Goal: Information Seeking & Learning: Learn about a topic

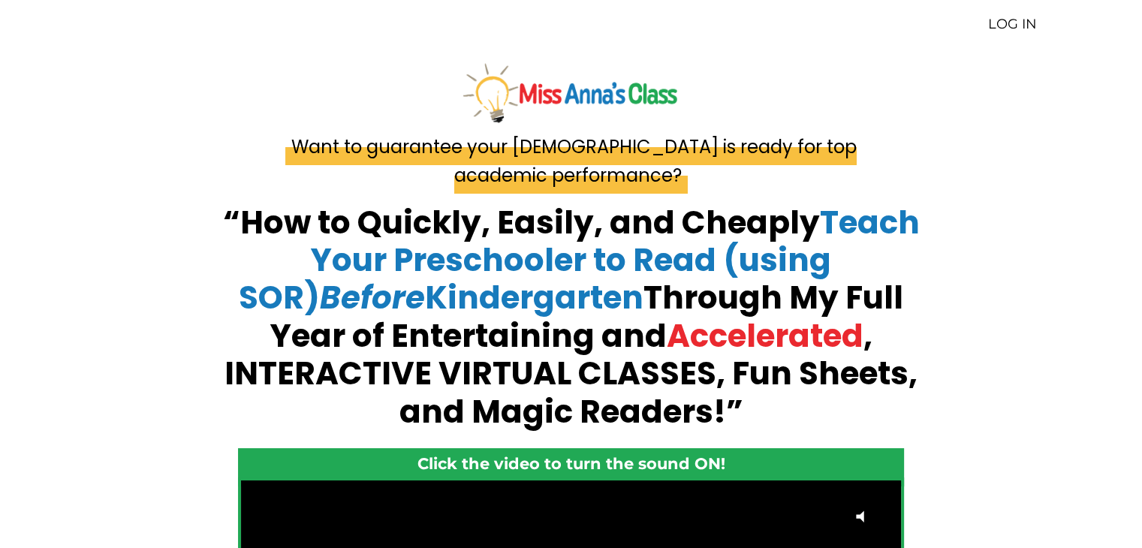
click at [1017, 26] on link "LOG IN" at bounding box center [1012, 24] width 49 height 17
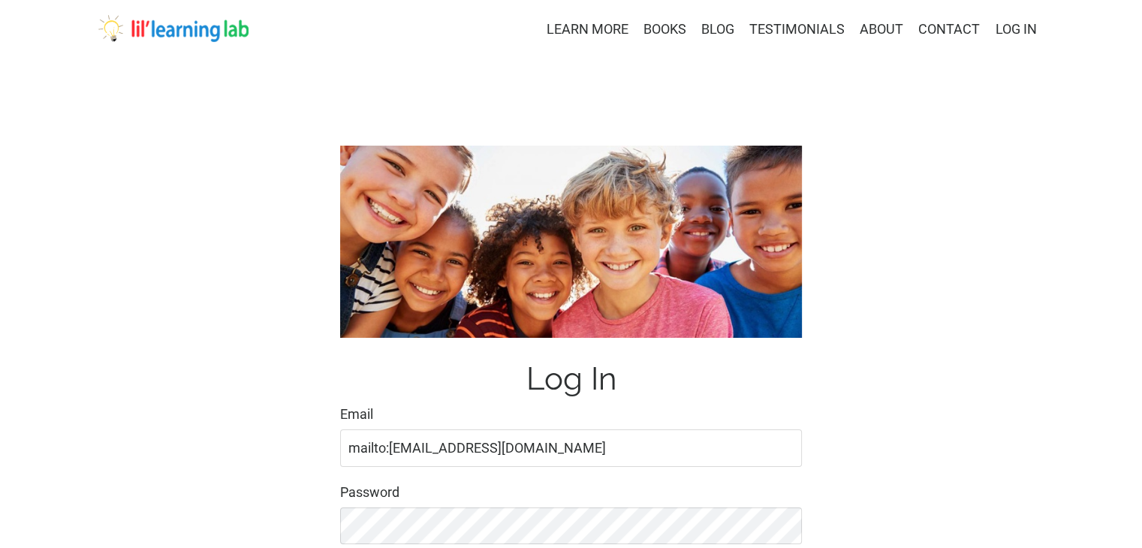
type input "mailto:[EMAIL_ADDRESS][DOMAIN_NAME]"
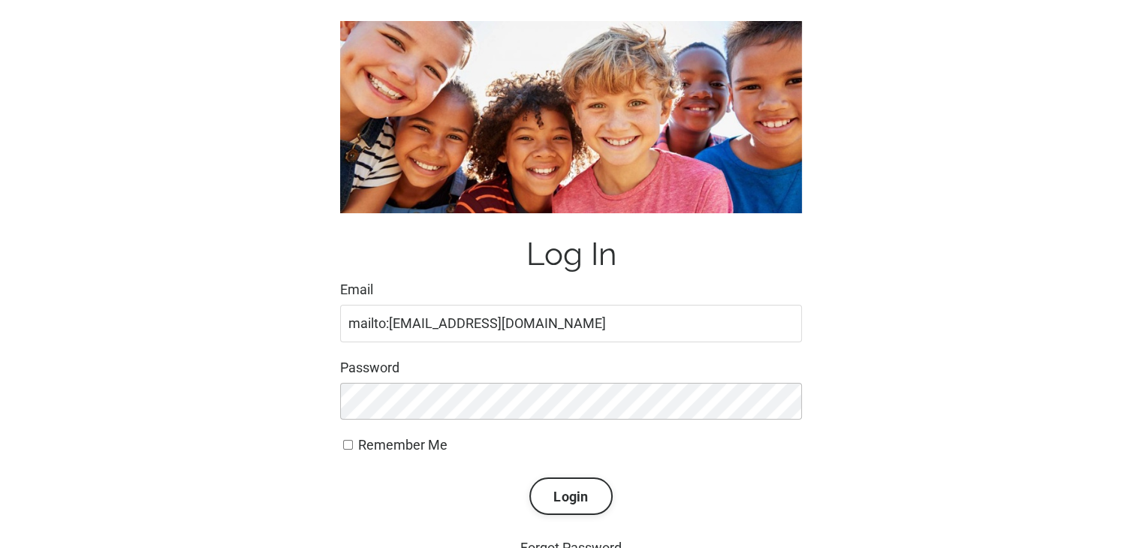
scroll to position [150, 0]
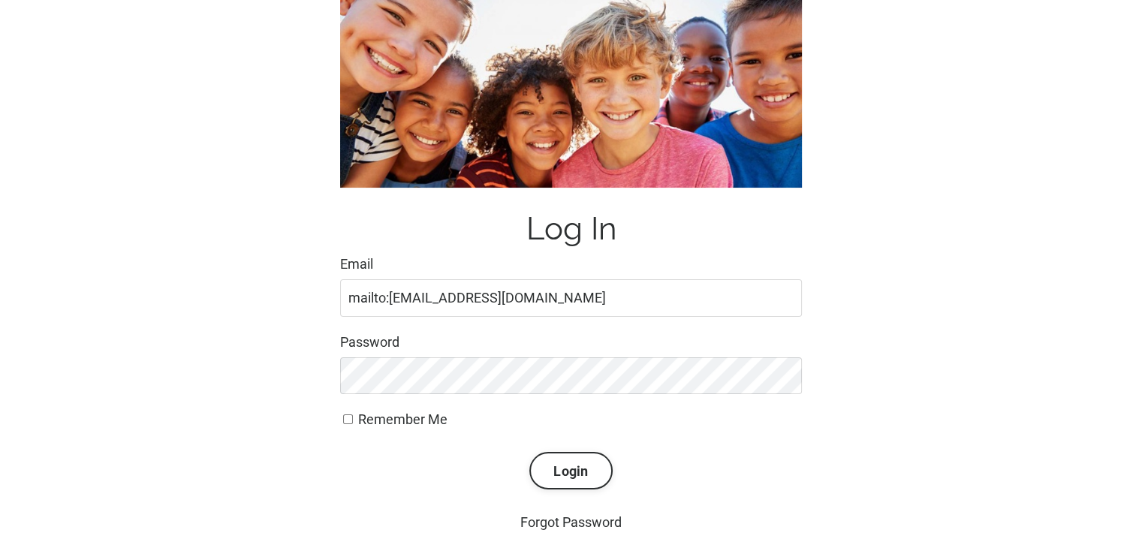
click at [342, 419] on label "Remember Me" at bounding box center [571, 420] width 462 height 22
click at [343, 419] on input "Remember Me" at bounding box center [348, 419] width 10 height 10
checkbox input "true"
click at [565, 470] on button "Login" at bounding box center [570, 471] width 83 height 38
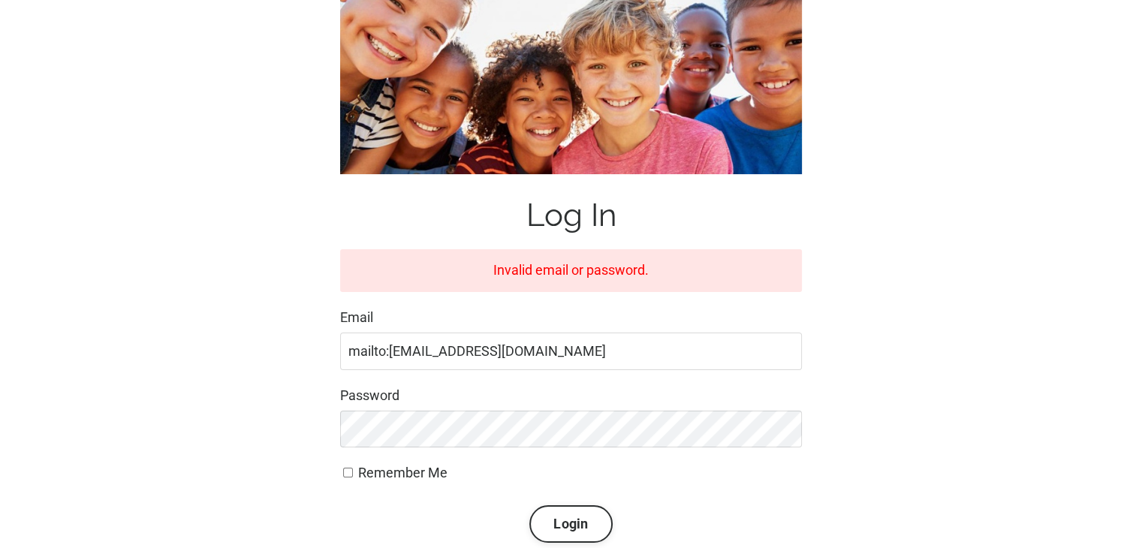
scroll to position [225, 0]
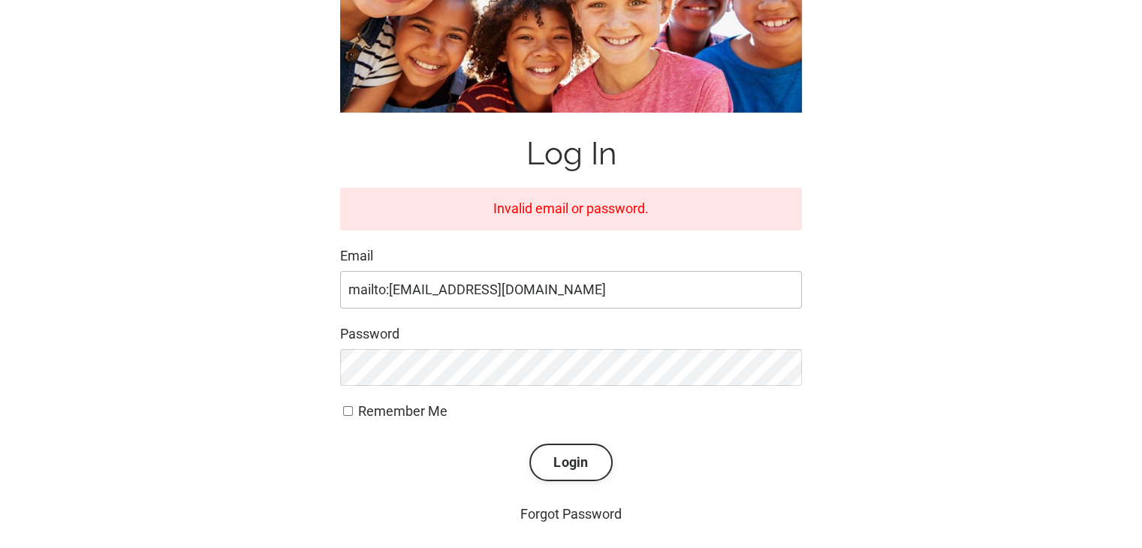
click at [386, 295] on input "mailto:masonringo1@msn.com" at bounding box center [571, 290] width 462 height 38
click at [351, 289] on input "mailto:masonringo1@msn.com" at bounding box center [571, 290] width 462 height 38
click at [194, 300] on div "Log In Invalid email or password. Email mailto:masonringo1@msn.com Password Rem…" at bounding box center [571, 223] width 968 height 628
click at [608, 295] on input "mailto:masonringo1@msn.com" at bounding box center [571, 290] width 462 height 38
drag, startPoint x: 258, startPoint y: 381, endPoint x: 267, endPoint y: 383, distance: 9.1
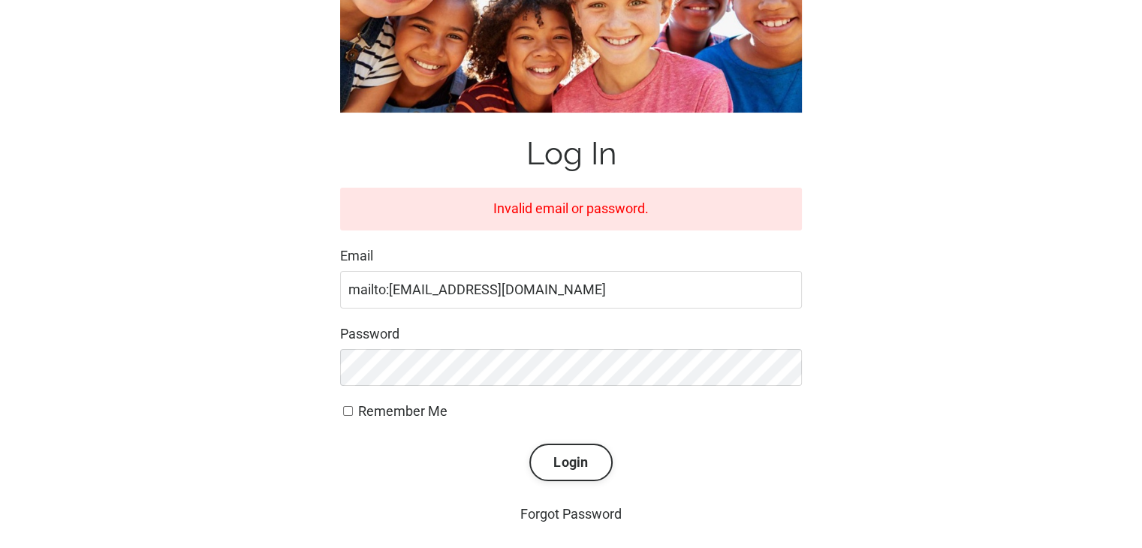
click at [258, 381] on div "Log In Invalid email or password. Email mailto:masonringo1@msn.com Password Rem…" at bounding box center [571, 223] width 968 height 628
click at [342, 413] on label "Remember Me" at bounding box center [571, 412] width 462 height 22
click at [343, 413] on input "Remember Me" at bounding box center [348, 411] width 10 height 10
checkbox input "true"
drag, startPoint x: 390, startPoint y: 292, endPoint x: 316, endPoint y: 290, distance: 74.4
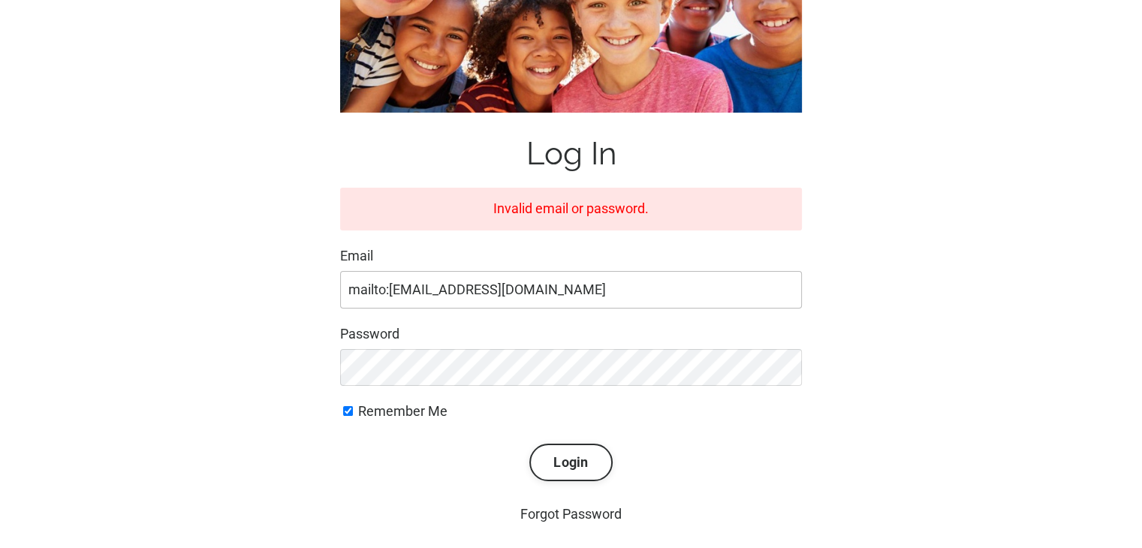
click at [316, 290] on div "Log In Invalid email or password. Email mailto:masonringo1@msn.com Password Rem…" at bounding box center [571, 223] width 968 height 628
type input "masonringo1@msn.com"
click at [242, 358] on div "Log In Invalid email or password. Email masonringo1@msn.com Password Remember M…" at bounding box center [571, 223] width 968 height 628
click at [319, 453] on div "Log In Invalid email or password. Email masonringo1@msn.com Password Remember M…" at bounding box center [571, 223] width 968 height 628
click at [576, 462] on button "Login" at bounding box center [570, 463] width 83 height 38
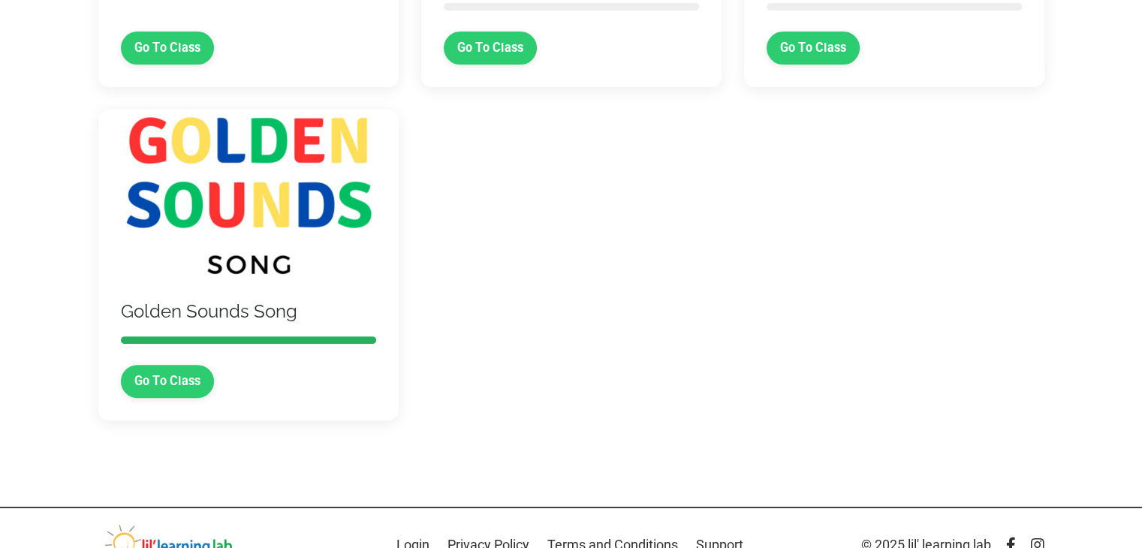
scroll to position [411, 0]
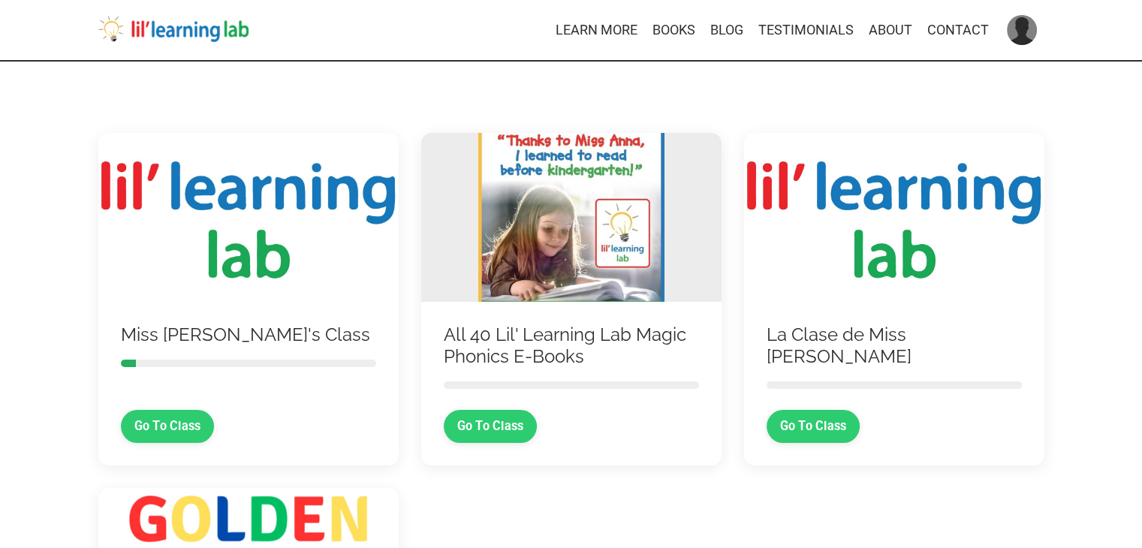
click at [1015, 31] on img at bounding box center [1022, 30] width 30 height 30
click at [1052, 150] on link "LOG OUT" at bounding box center [1067, 150] width 150 height 37
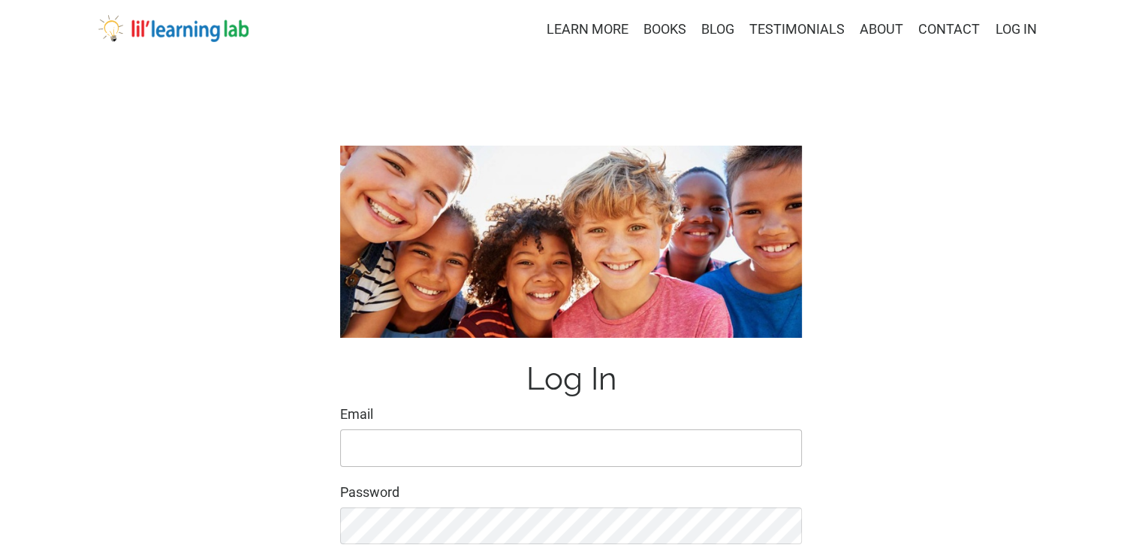
click at [429, 436] on input "Email" at bounding box center [571, 448] width 462 height 38
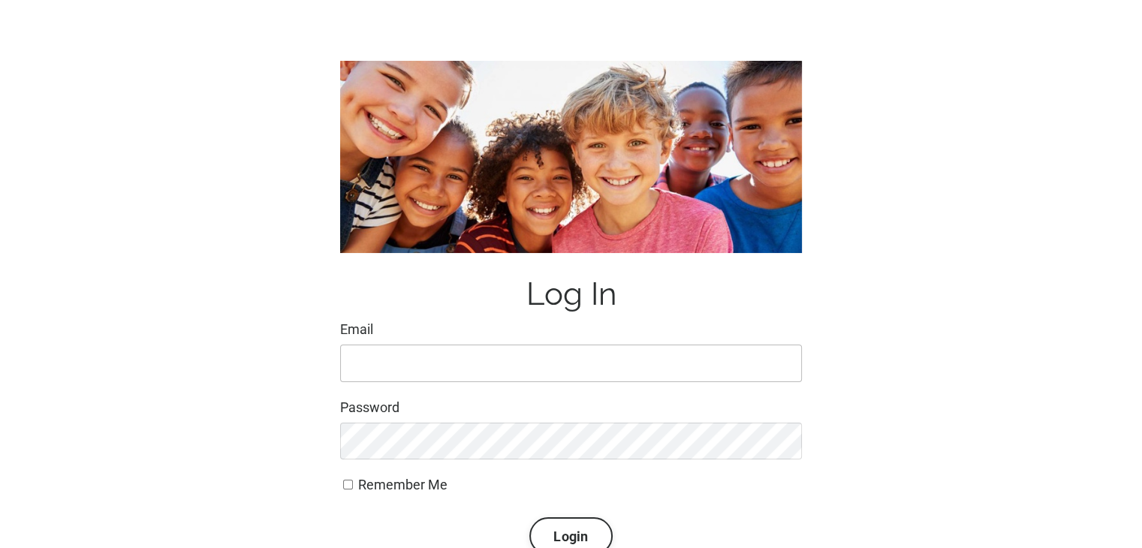
scroll to position [150, 0]
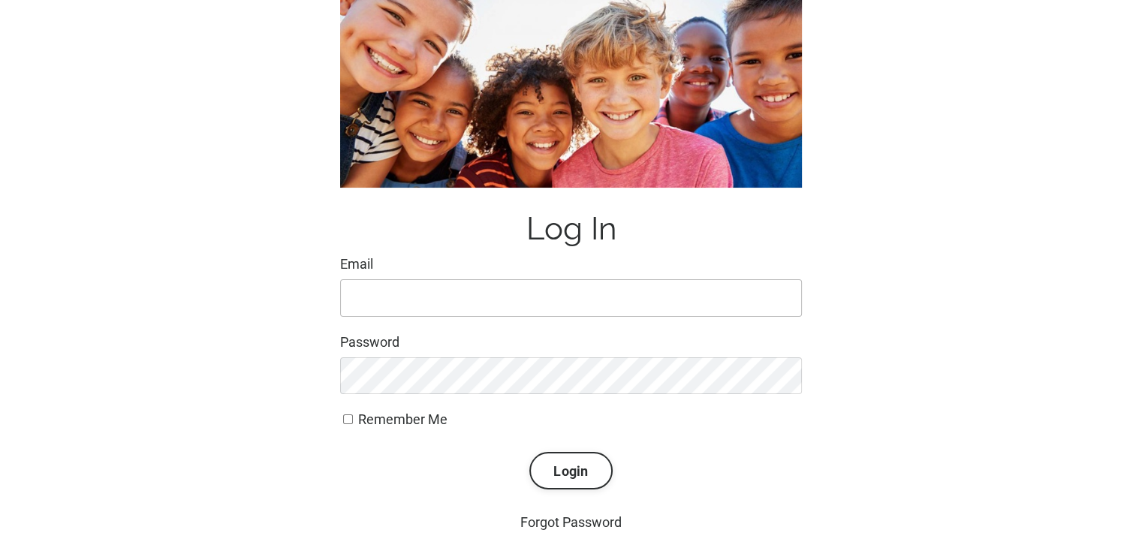
paste input "masonringo1@msn.com"
type input "masonringo1@msn.com"
click at [346, 417] on input "Remember Me" at bounding box center [348, 419] width 10 height 10
checkbox input "true"
click at [234, 418] on div "Log In Email masonringo1@msn.com Password Remember Me Login Forgot Password" at bounding box center [571, 264] width 968 height 561
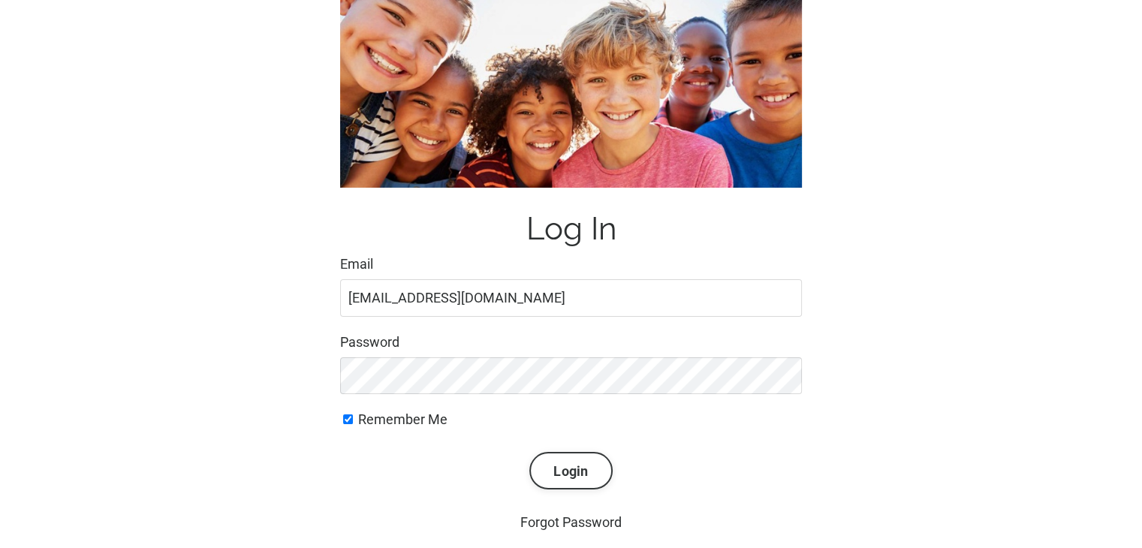
click at [583, 465] on button "Login" at bounding box center [570, 471] width 83 height 38
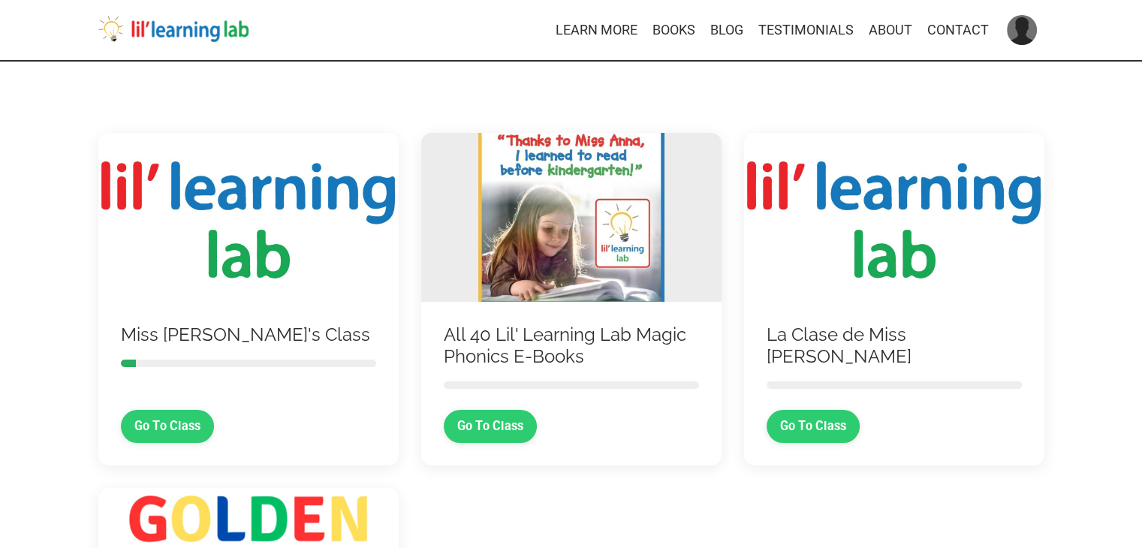
drag, startPoint x: 926, startPoint y: 98, endPoint x: 941, endPoint y: 84, distance: 20.8
click at [941, 84] on div "Miss Anna's Class Go To Class All 40 Lil' Learning Lab Magic Phonics E-Books Go…" at bounding box center [571, 474] width 1142 height 824
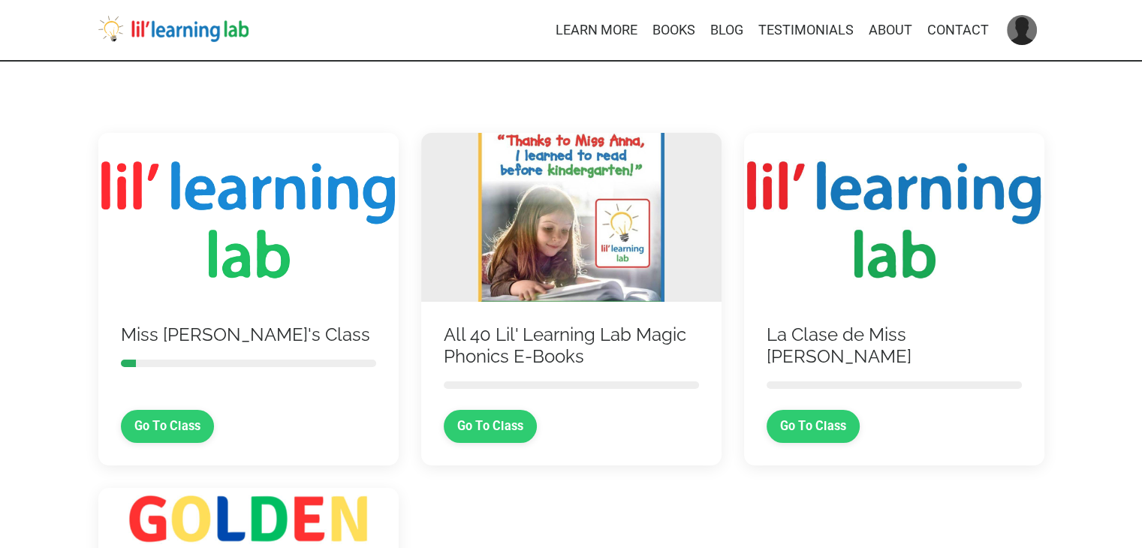
click at [294, 263] on img at bounding box center [248, 217] width 300 height 169
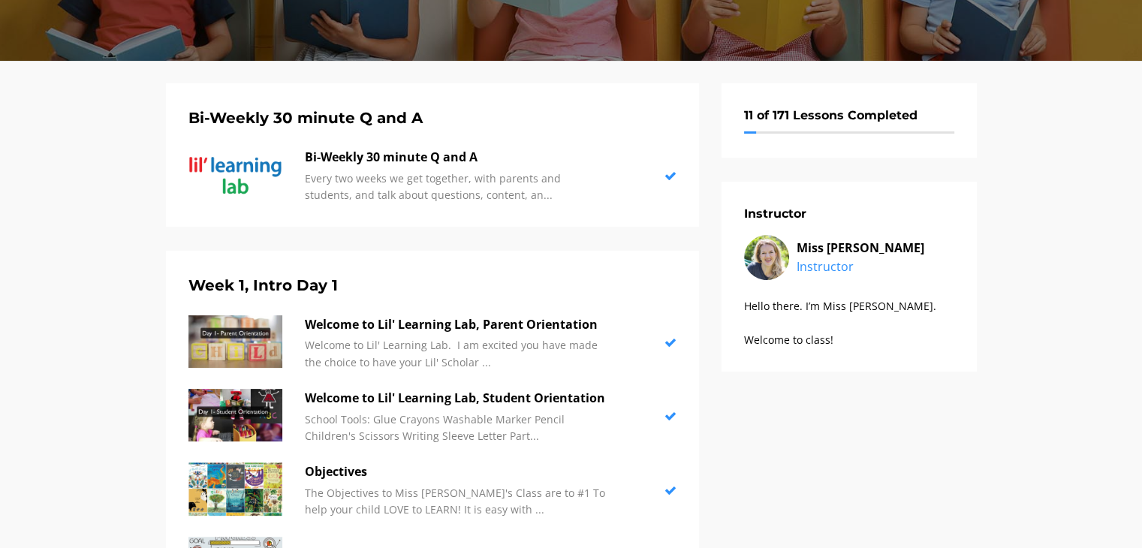
scroll to position [300, 0]
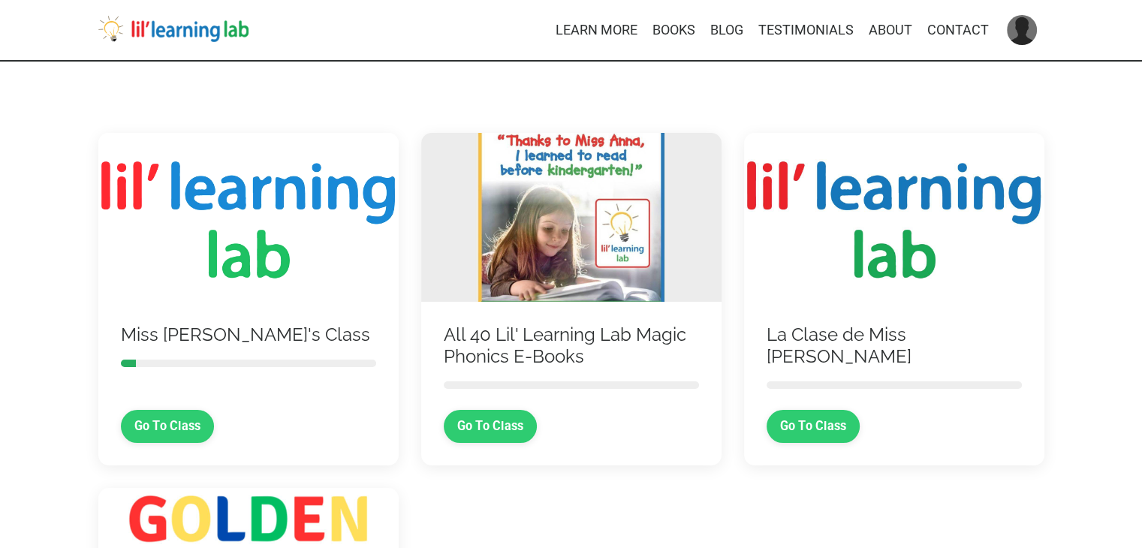
click at [213, 203] on img at bounding box center [248, 217] width 300 height 169
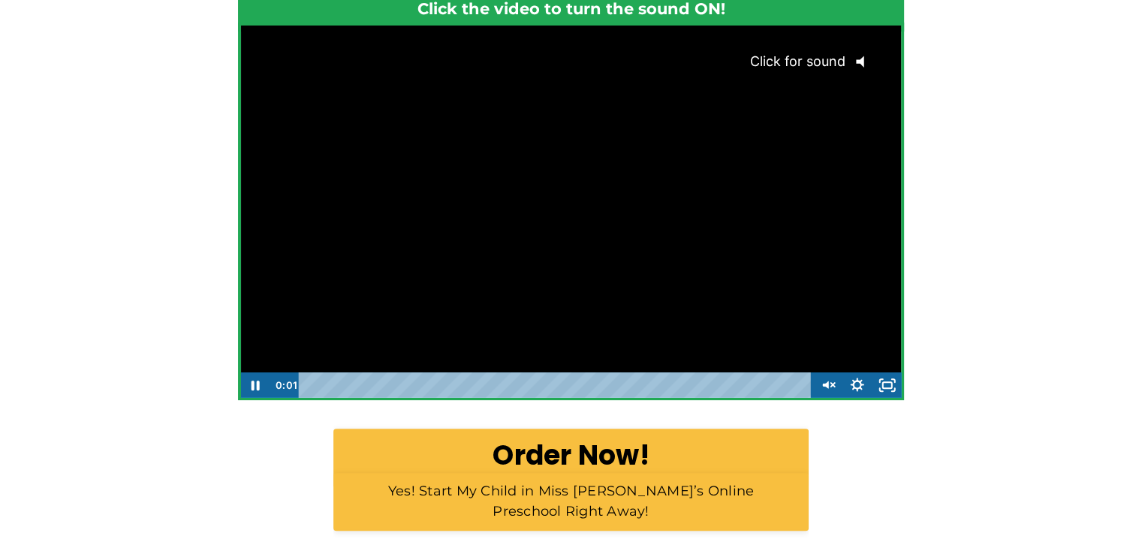
scroll to position [450, 0]
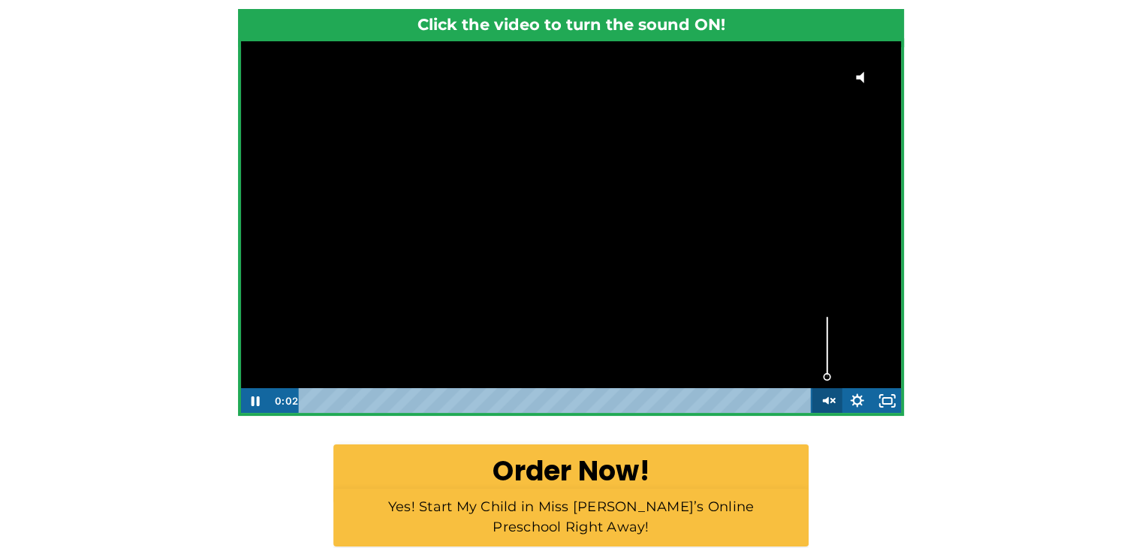
click at [830, 397] on icon "Unmute" at bounding box center [826, 401] width 30 height 26
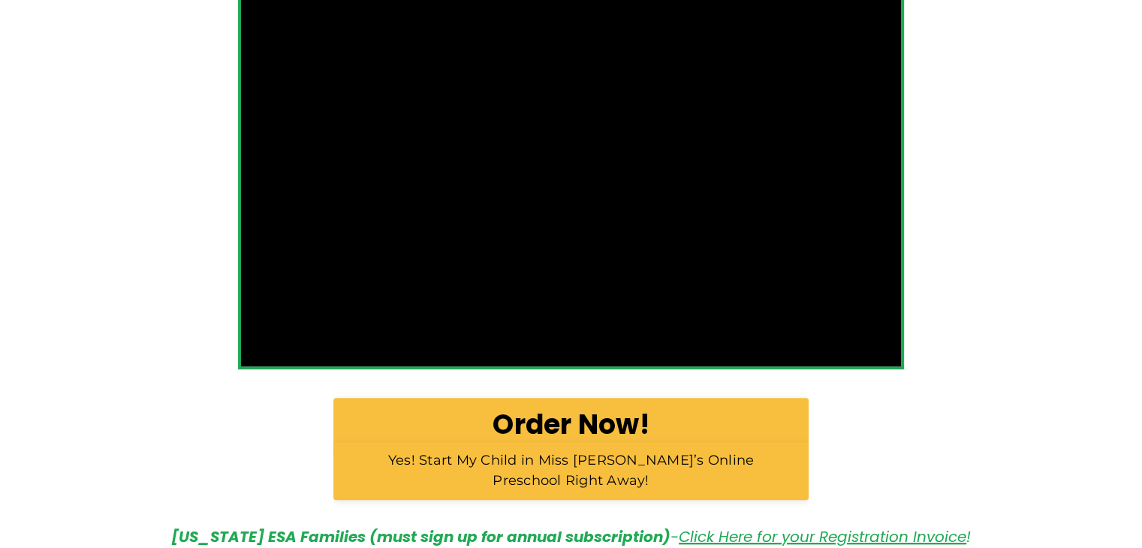
scroll to position [573, 0]
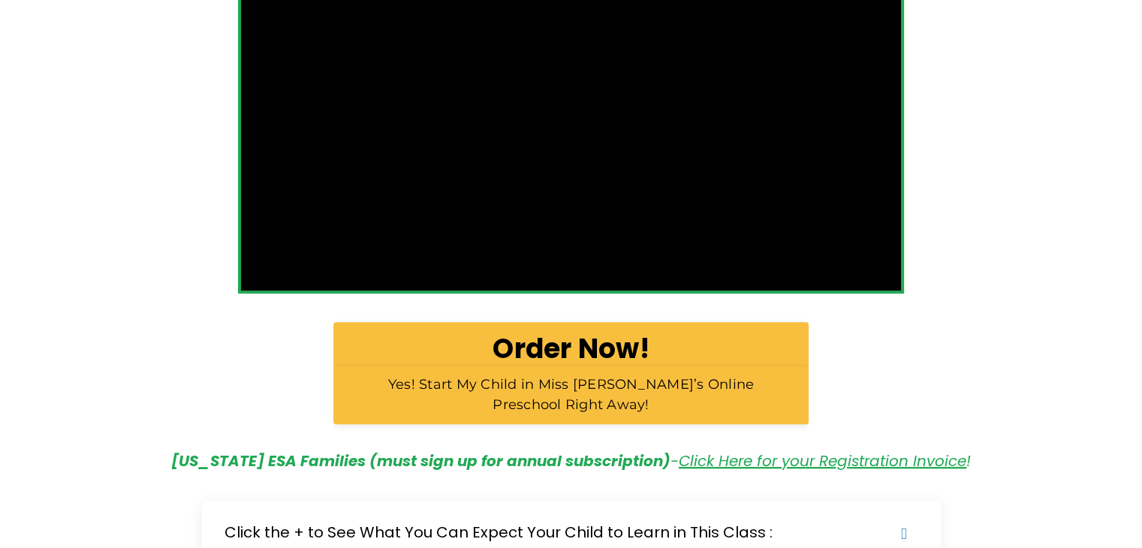
click at [1040, 403] on div "Want to guarantee your 3-6 year old is ready for top academic performance? “How…" at bounding box center [571, 77] width 1142 height 1004
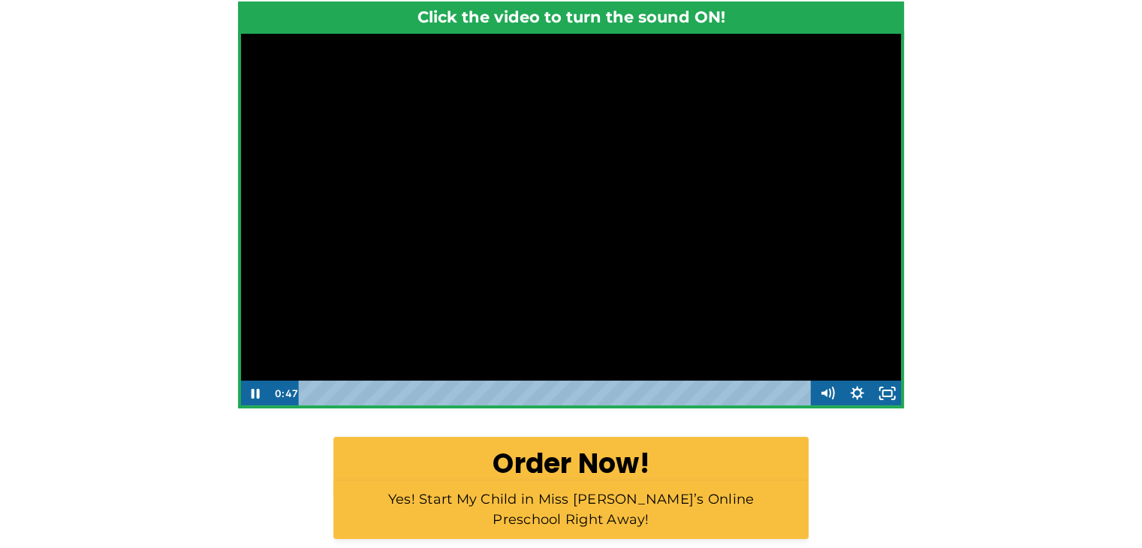
scroll to position [423, 0]
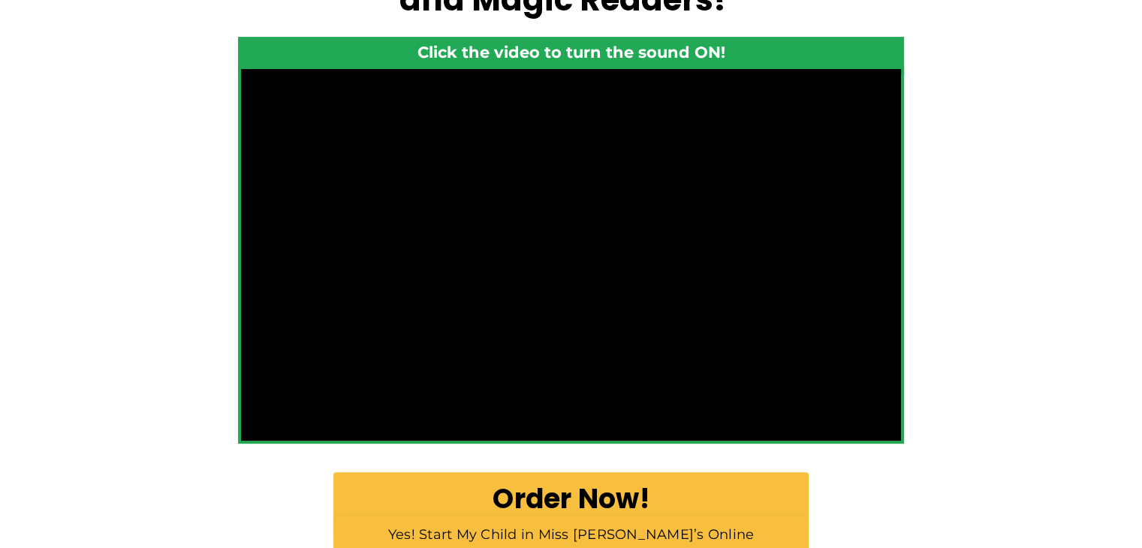
click at [1043, 378] on div "Want to guarantee your 3-6 year old is ready for top academic performance? “How…" at bounding box center [571, 227] width 1142 height 1004
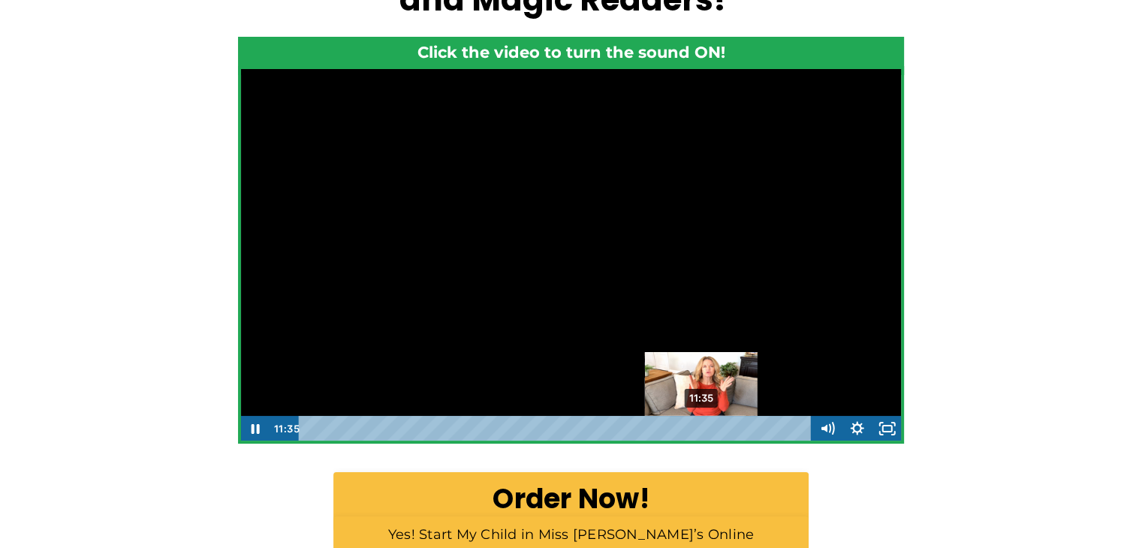
click at [702, 428] on div "11:35" at bounding box center [557, 429] width 494 height 26
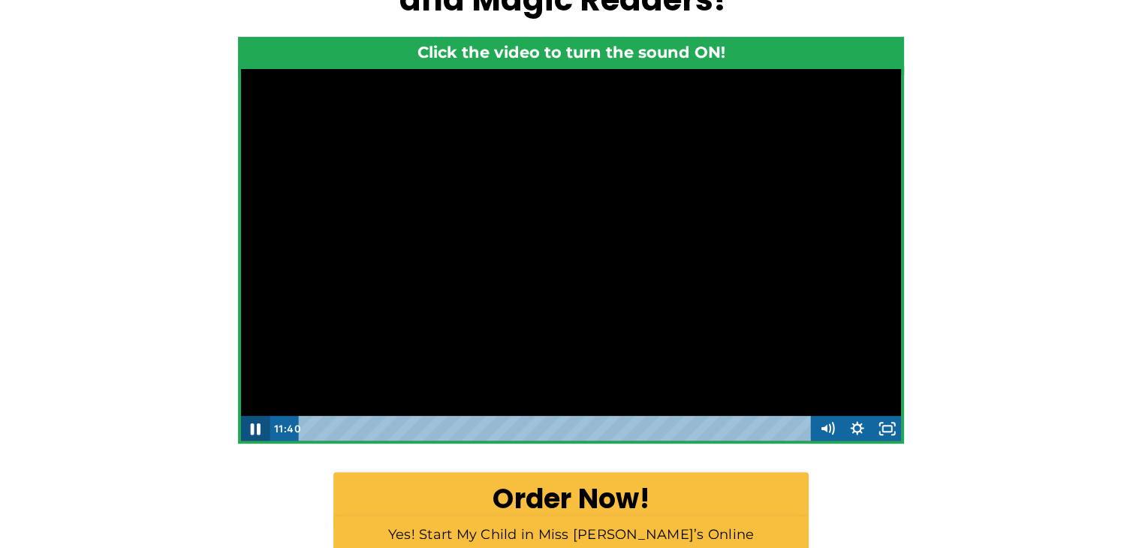
click at [253, 425] on icon "Pause" at bounding box center [256, 429] width 10 height 12
click at [253, 425] on icon "Play Video" at bounding box center [256, 428] width 9 height 13
click at [253, 425] on icon "Pause" at bounding box center [256, 429] width 10 height 12
click at [258, 429] on icon "Play Video" at bounding box center [257, 428] width 36 height 31
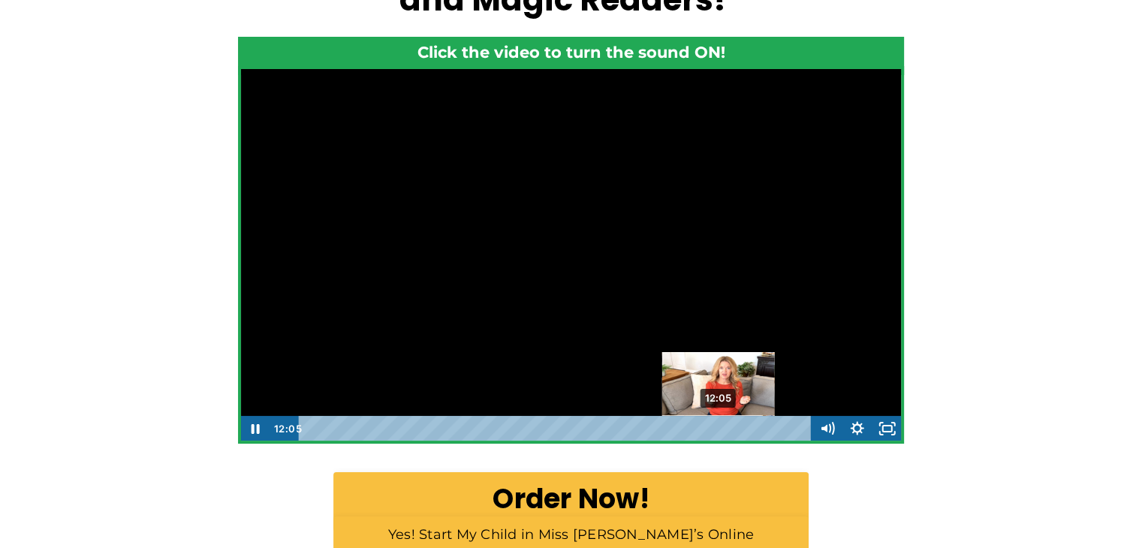
click at [719, 430] on div "Playbar" at bounding box center [718, 428] width 8 height 8
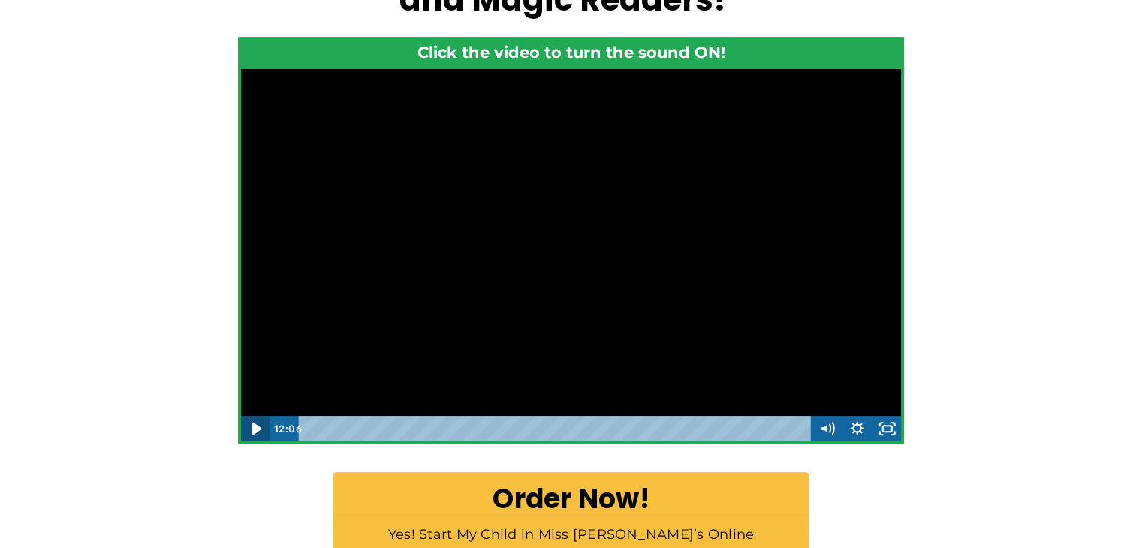
click at [260, 429] on icon "Play Video" at bounding box center [257, 428] width 36 height 31
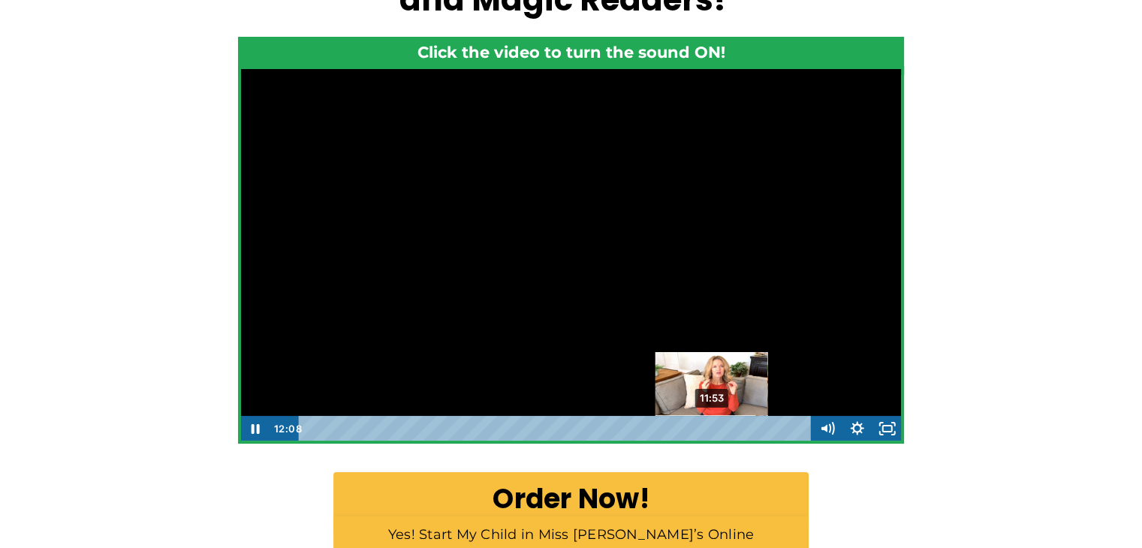
click at [712, 430] on div "11:53" at bounding box center [557, 429] width 494 height 26
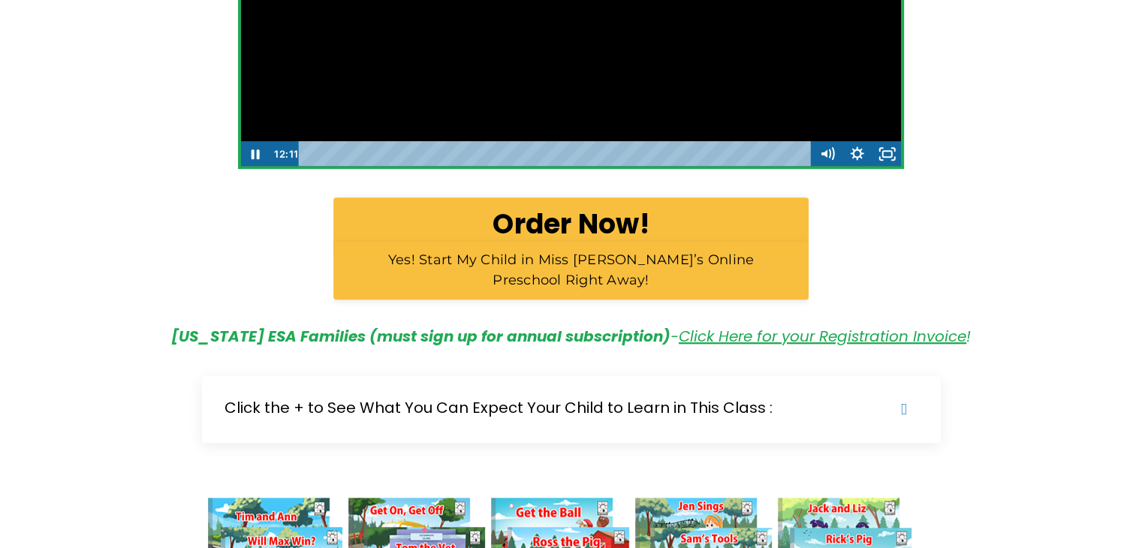
scroll to position [526, 0]
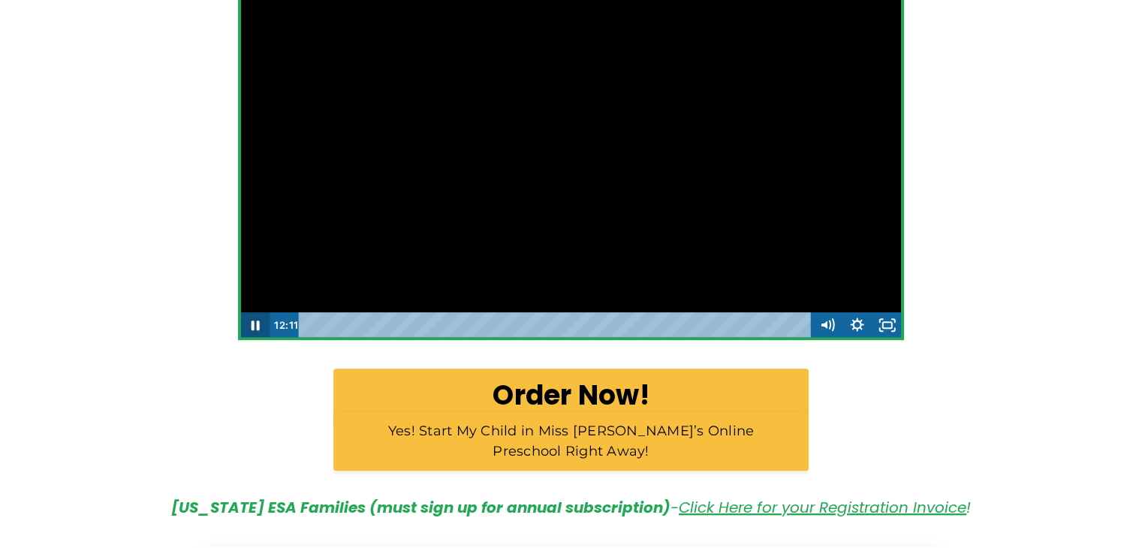
click at [262, 331] on icon "Pause" at bounding box center [255, 325] width 30 height 26
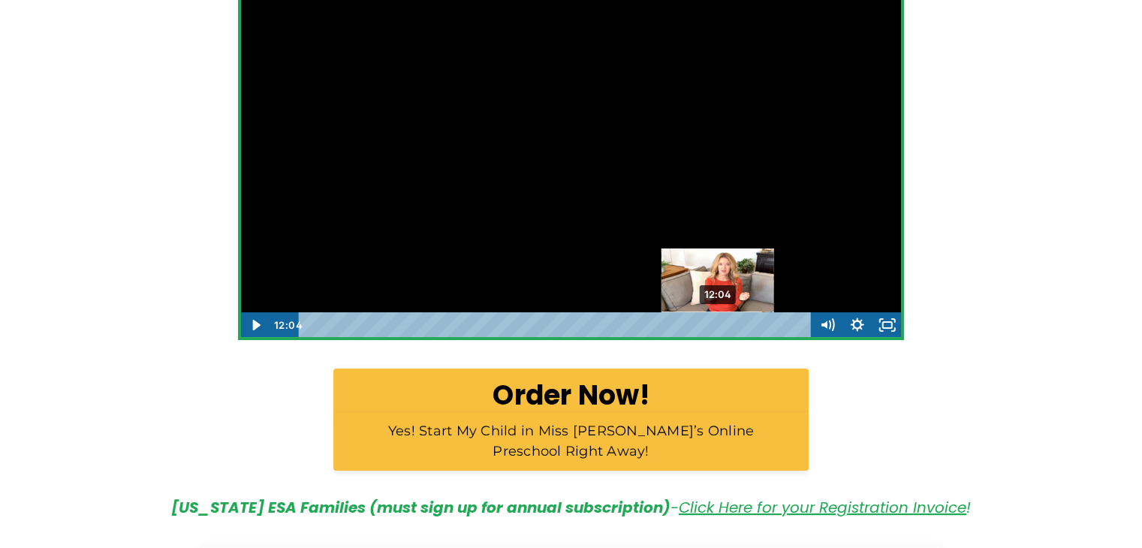
click at [718, 321] on div "Playbar" at bounding box center [717, 325] width 8 height 8
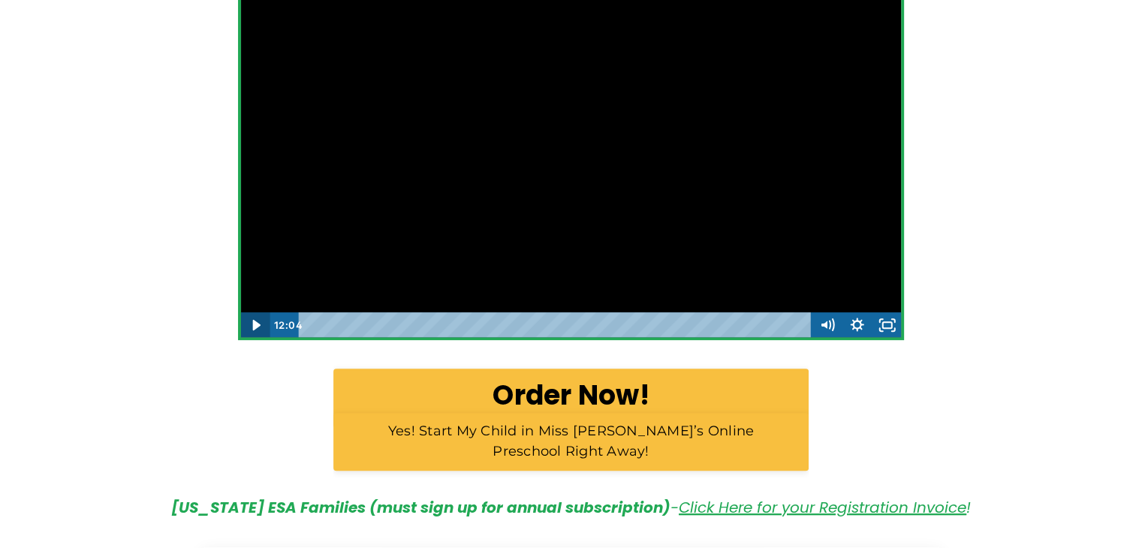
click at [249, 324] on icon "Play Video" at bounding box center [256, 325] width 30 height 26
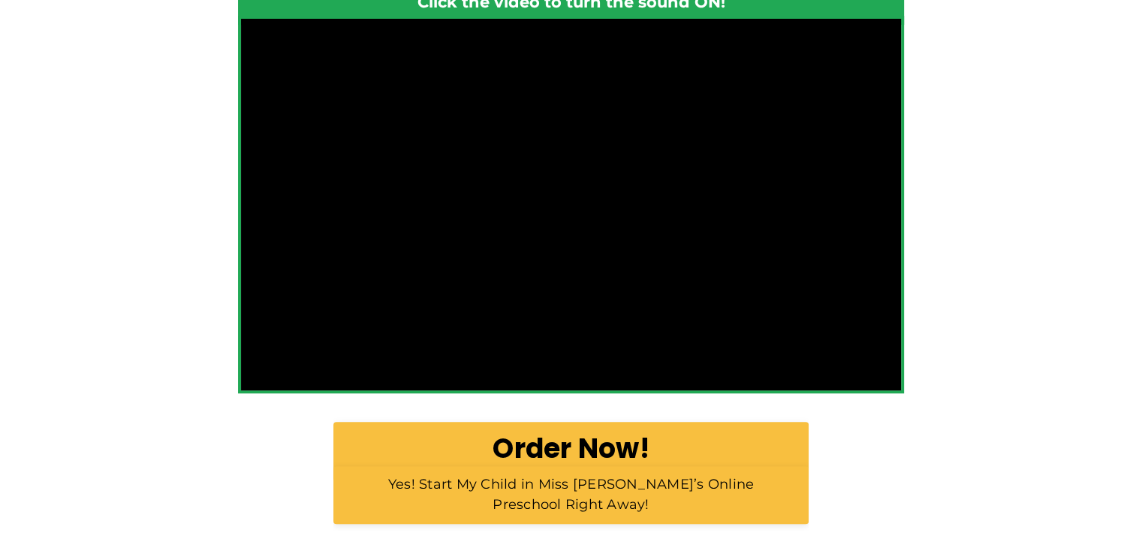
scroll to position [451, 0]
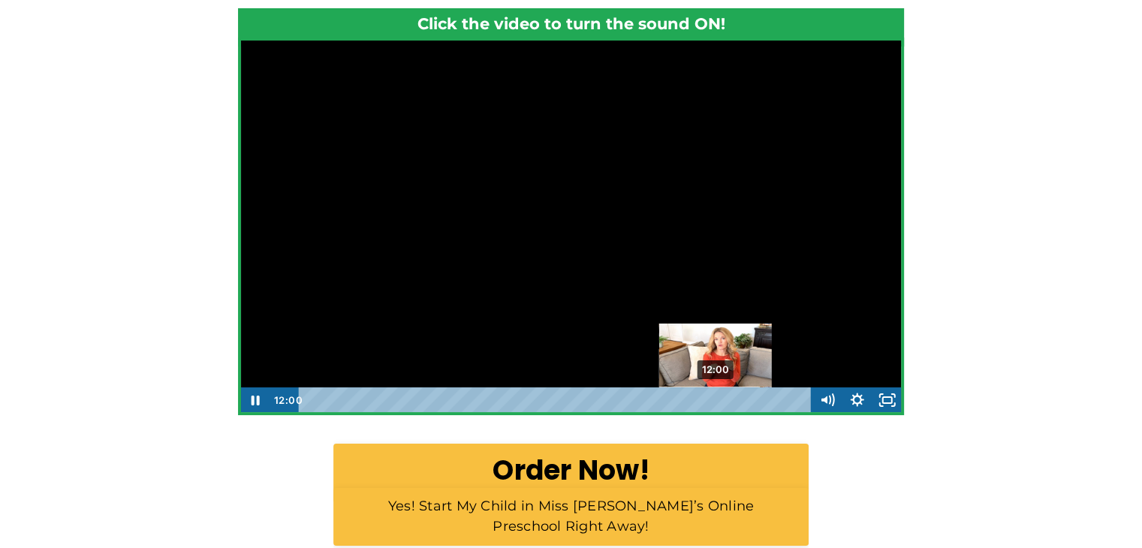
click at [716, 400] on div "Playbar" at bounding box center [715, 400] width 8 height 8
click at [723, 402] on div "12:12" at bounding box center [557, 400] width 494 height 26
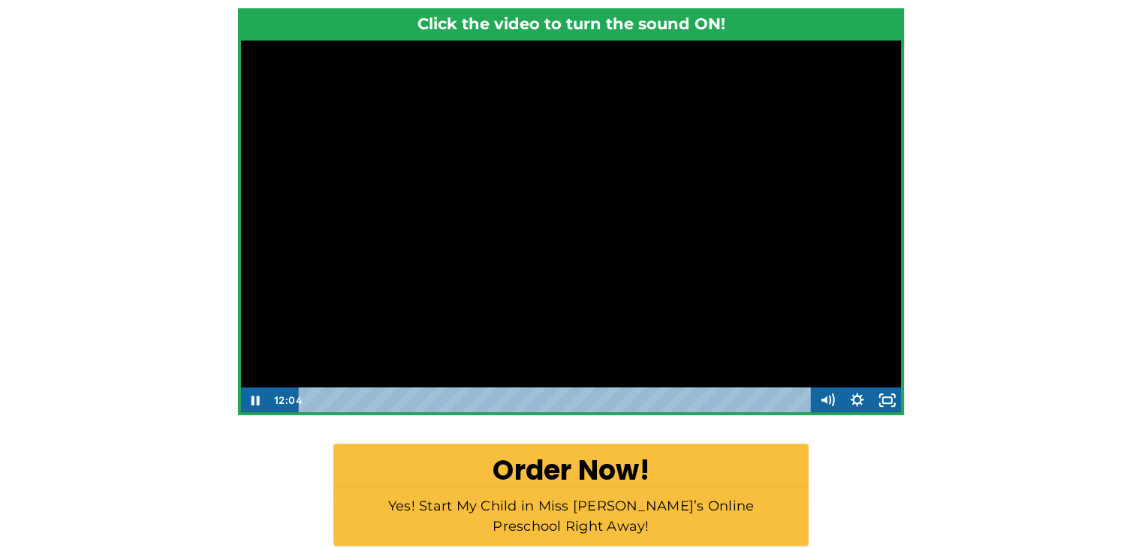
click at [179, 284] on div "Want to guarantee your 3-6 year old is ready for top academic performance? “How…" at bounding box center [571, 199] width 1142 height 1004
click at [256, 396] on icon "Pause" at bounding box center [255, 400] width 30 height 26
click at [240, 387] on button "Play Video" at bounding box center [255, 400] width 30 height 26
click at [851, 391] on icon "Show settings menu" at bounding box center [857, 400] width 30 height 26
click at [855, 399] on icon "Hide settings menu" at bounding box center [857, 400] width 30 height 26
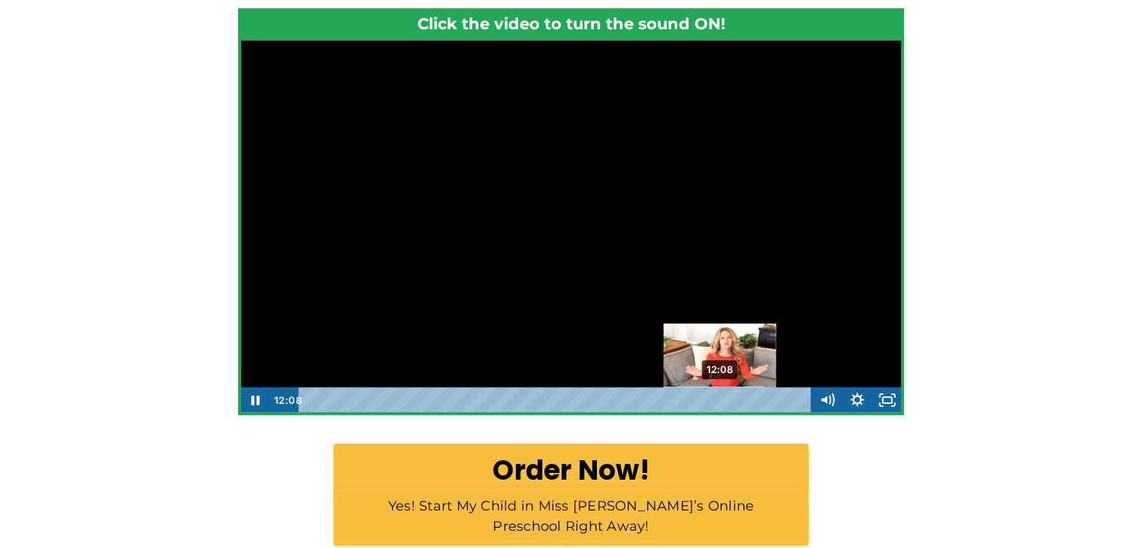
click at [721, 397] on div "Playbar" at bounding box center [719, 400] width 8 height 8
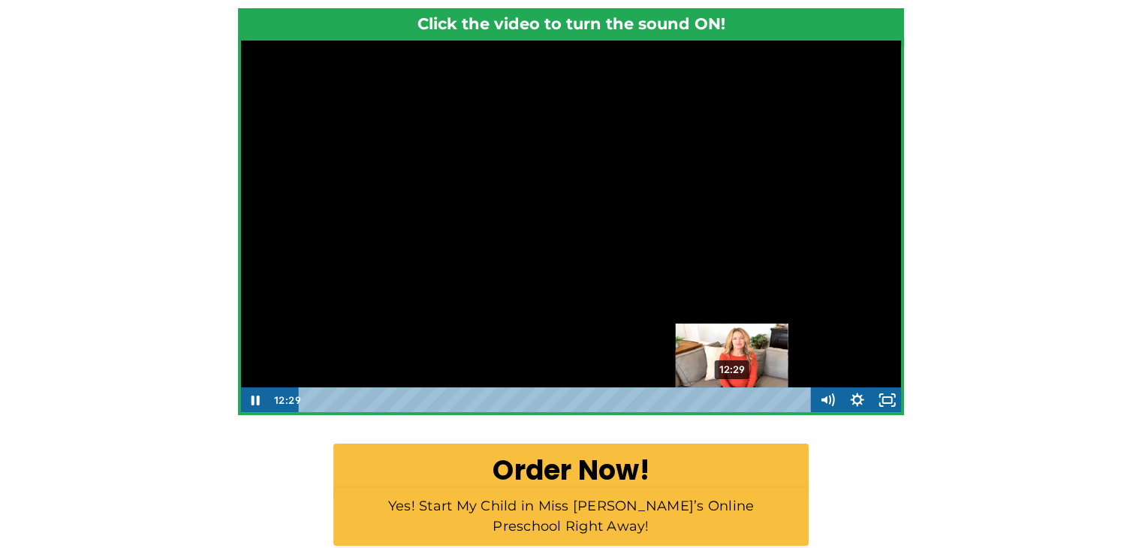
click at [733, 401] on div "Playbar" at bounding box center [731, 400] width 8 height 8
click at [730, 401] on div "Playbar" at bounding box center [728, 400] width 8 height 8
click at [727, 402] on div "Playbar" at bounding box center [726, 400] width 8 height 8
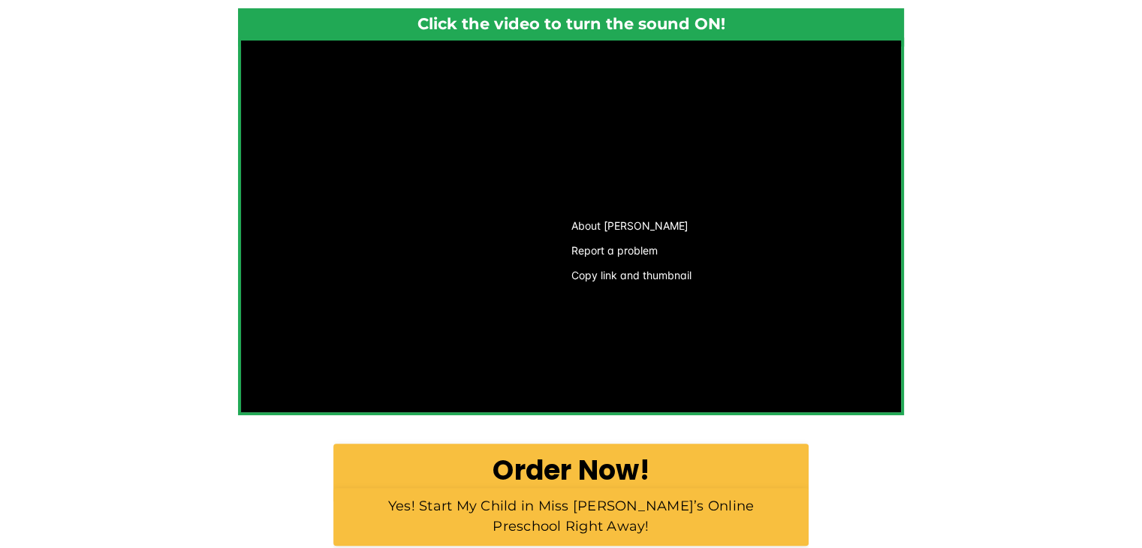
click at [113, 324] on div "Want to guarantee your 3-6 year old is ready for top academic performance? “How…" at bounding box center [571, 199] width 1142 height 1004
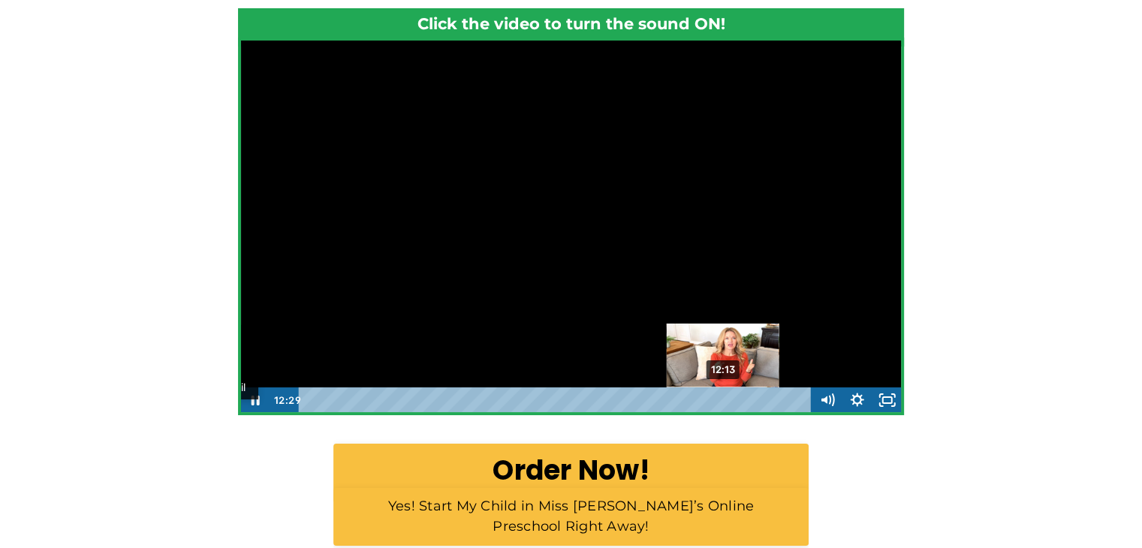
click at [724, 397] on div "12:13" at bounding box center [557, 400] width 494 height 26
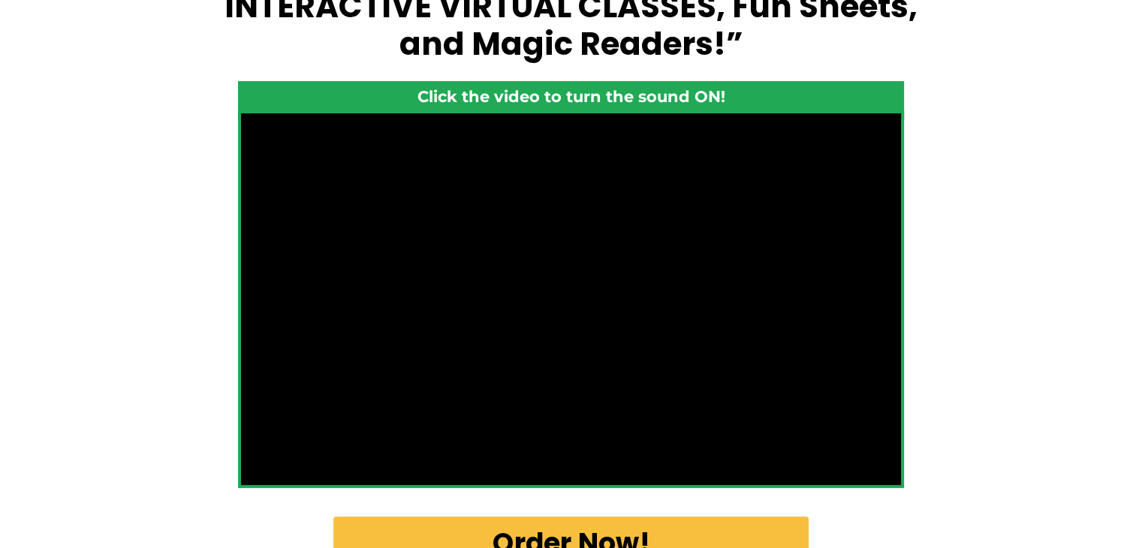
scroll to position [405, 0]
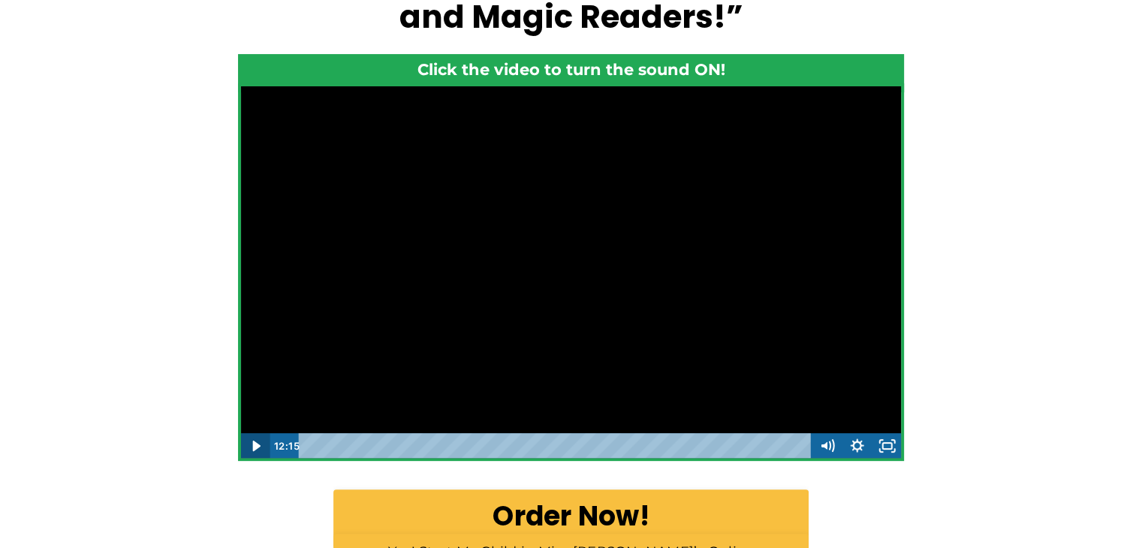
click at [261, 444] on icon "Play Video" at bounding box center [256, 446] width 30 height 26
click at [252, 445] on icon "Pause" at bounding box center [255, 446] width 8 height 10
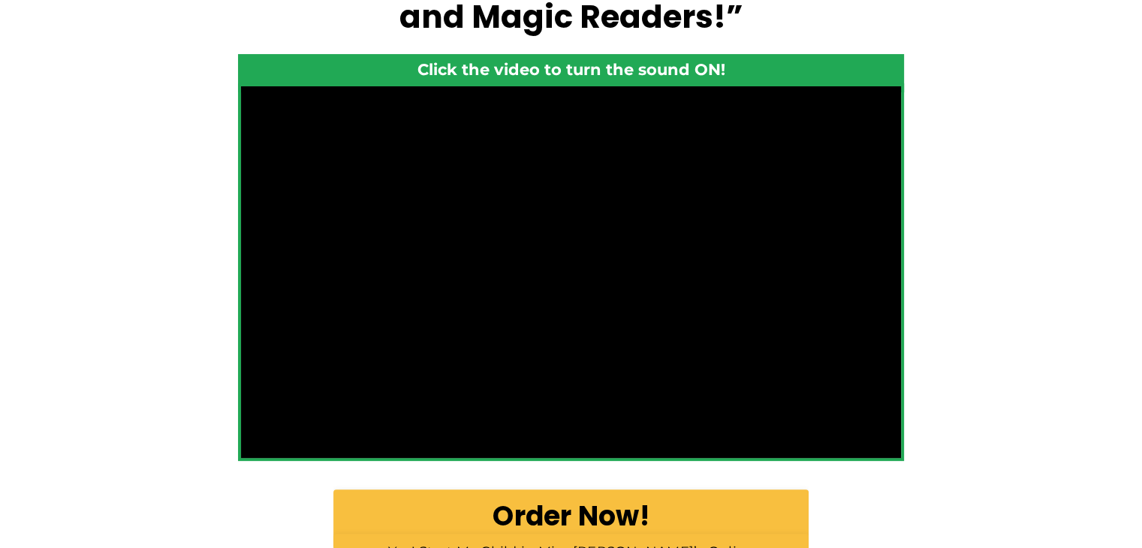
click at [140, 217] on div "Want to guarantee your 3-6 year old is ready for top academic performance? “How…" at bounding box center [571, 245] width 1142 height 1004
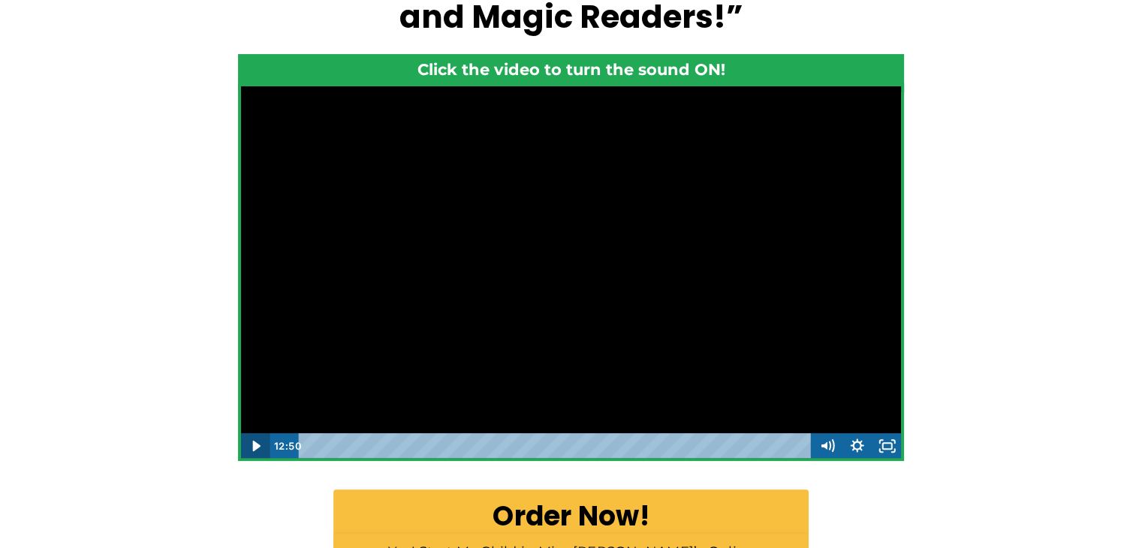
click at [260, 442] on icon "Play Video" at bounding box center [256, 446] width 30 height 26
click at [245, 450] on icon "Pause" at bounding box center [255, 445] width 36 height 31
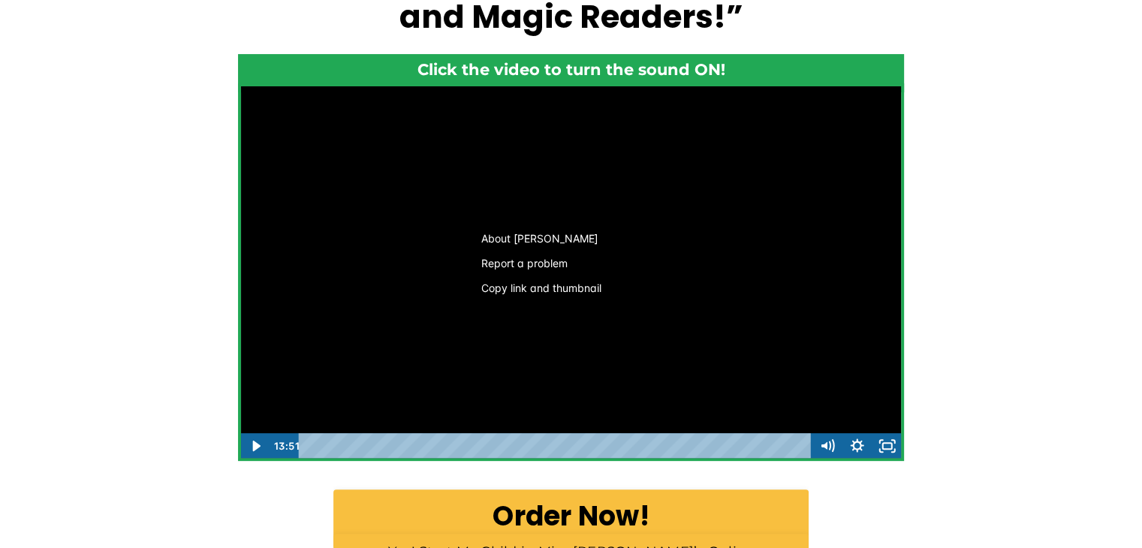
click at [510, 288] on button "Copy link and thumbnail" at bounding box center [541, 288] width 144 height 25
click at [515, 243] on link "About Wistia" at bounding box center [547, 239] width 144 height 25
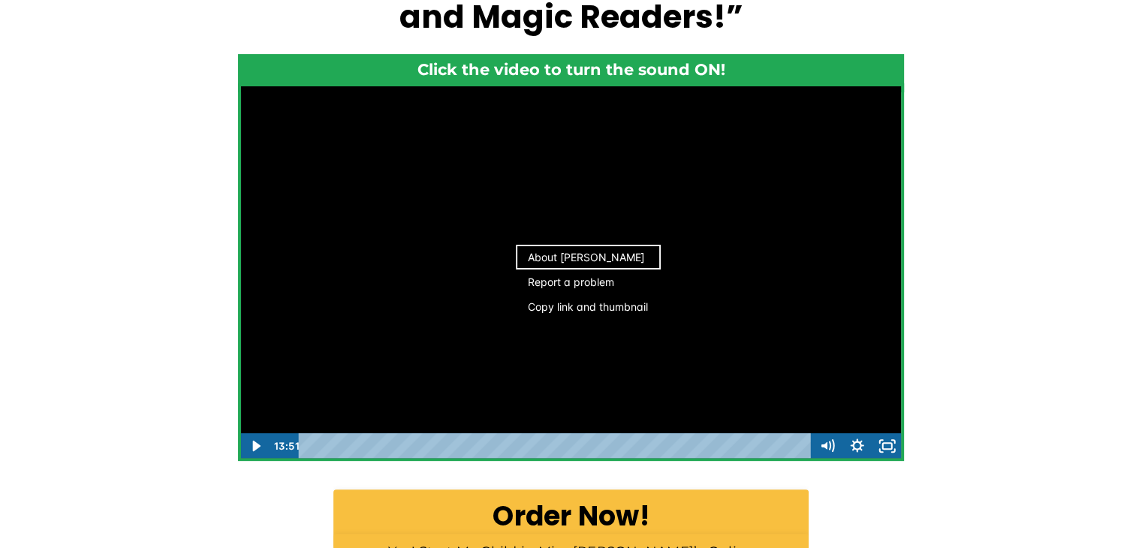
click at [124, 279] on div "Want to guarantee your 3-6 year old is ready for top academic performance? “How…" at bounding box center [571, 245] width 1142 height 1004
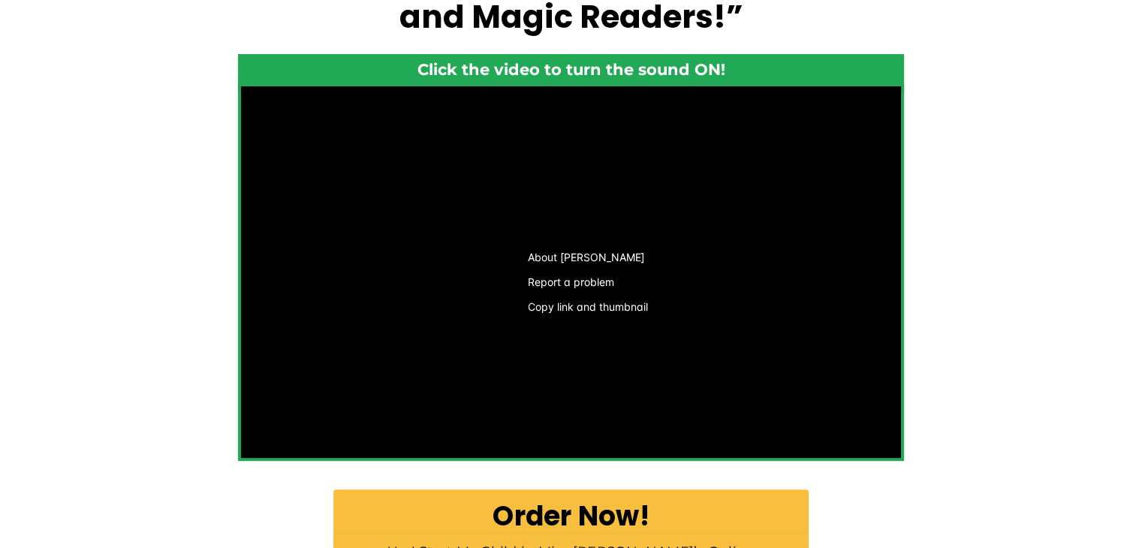
click at [1009, 292] on div "Want to guarantee your 3-6 year old is ready for top academic performance? “How…" at bounding box center [571, 245] width 1142 height 1004
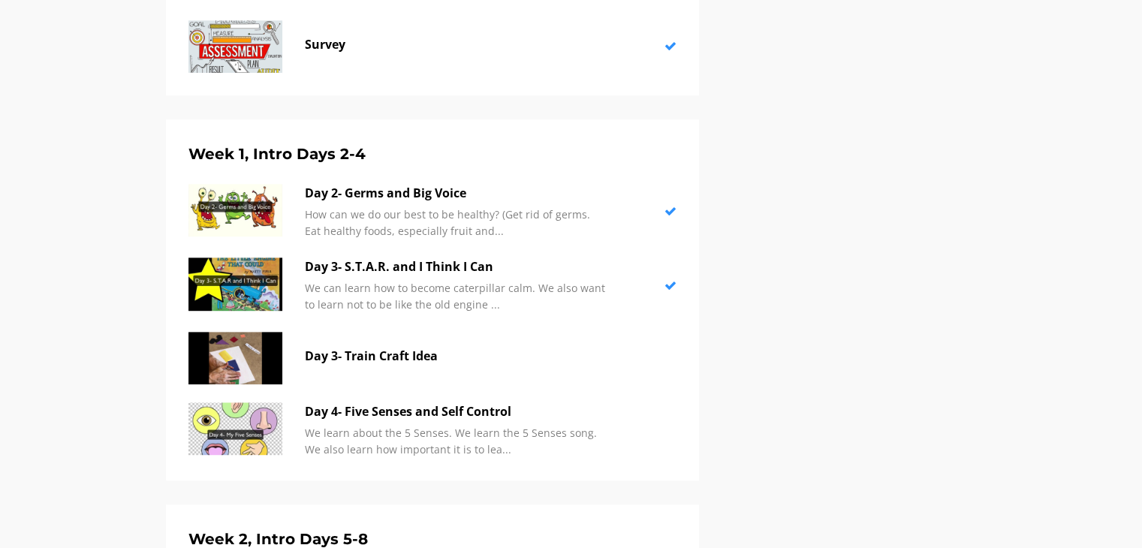
scroll to position [826, 0]
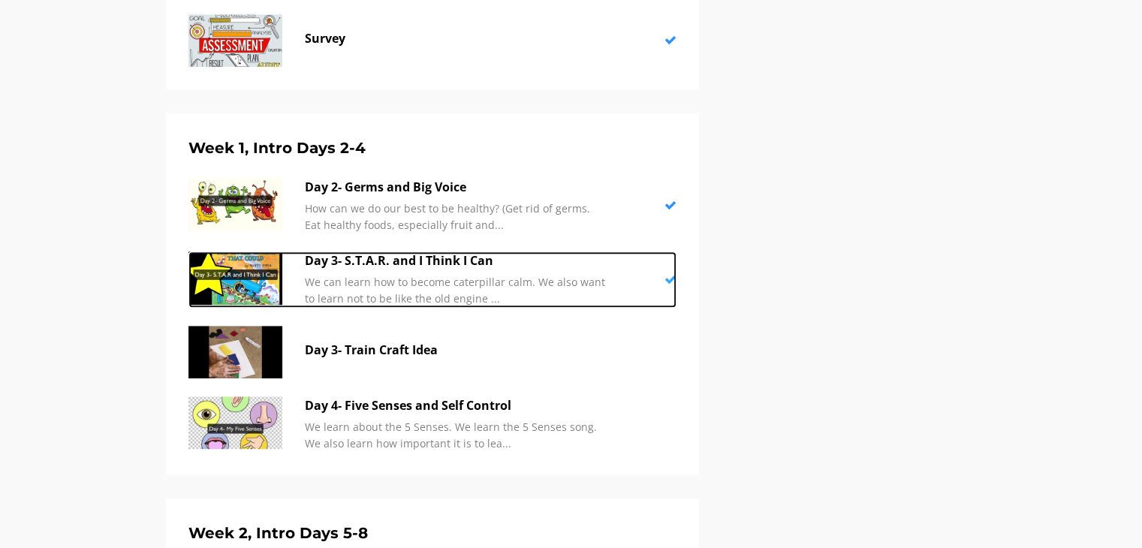
click at [243, 281] on img at bounding box center [235, 277] width 94 height 53
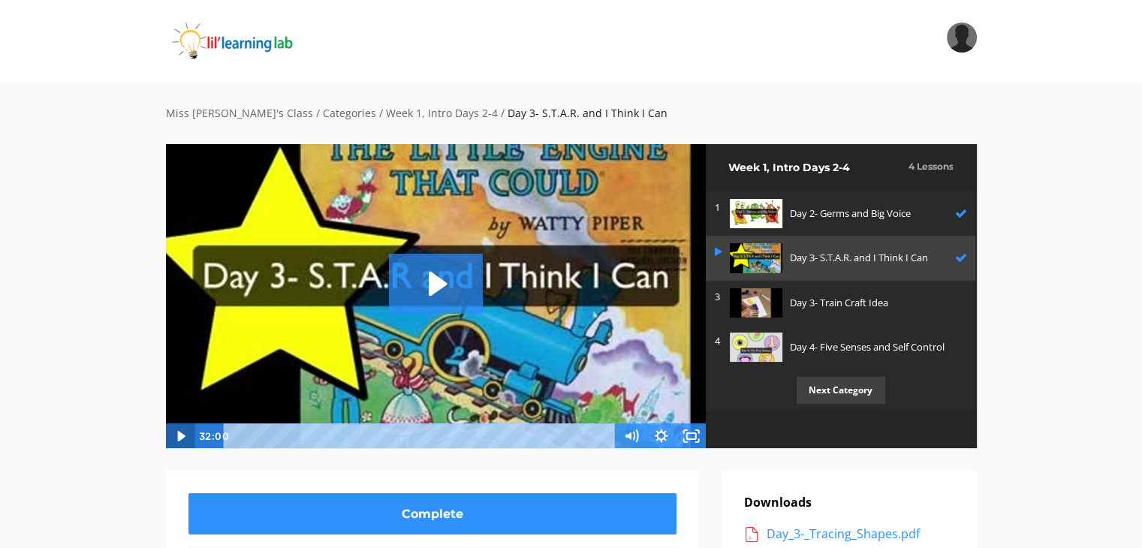
click at [176, 440] on icon "Play Video" at bounding box center [181, 436] width 30 height 26
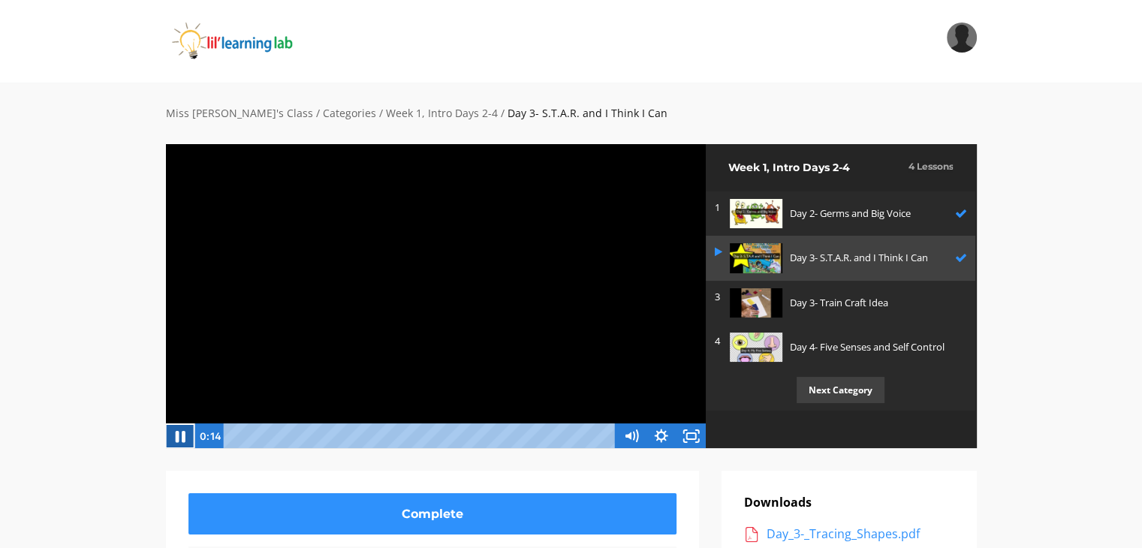
click at [176, 436] on icon "Pause" at bounding box center [181, 437] width 10 height 12
click at [631, 271] on div at bounding box center [435, 296] width 541 height 306
click at [101, 284] on div "Miss Anna's Class / Categories / Week 1, Intro Days 2-4 / Day 3- S.T.A.R. and I…" at bounding box center [571, 495] width 1142 height 824
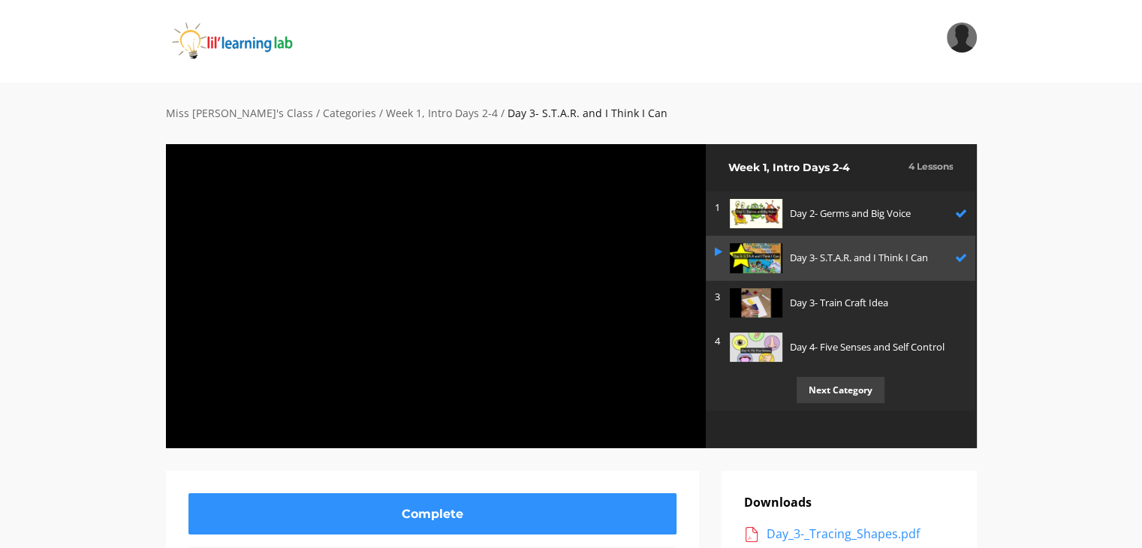
click at [80, 285] on div "Miss Anna's Class / Categories / Week 1, Intro Days 2-4 / Day 3- S.T.A.R. and I…" at bounding box center [571, 495] width 1142 height 824
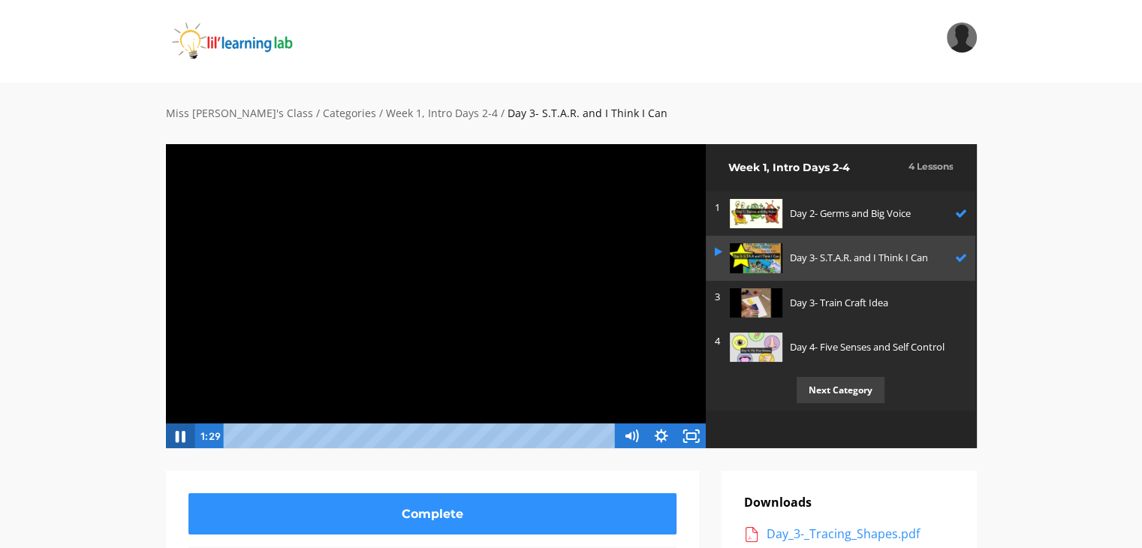
click at [179, 438] on icon "Pause" at bounding box center [180, 436] width 36 height 31
click at [177, 434] on icon "Play Video" at bounding box center [181, 436] width 8 height 11
click at [87, 351] on div "Miss Anna's Class / Categories / Week 1, Intro Days 2-4 / Day 3- S.T.A.R. and I…" at bounding box center [571, 495] width 1142 height 824
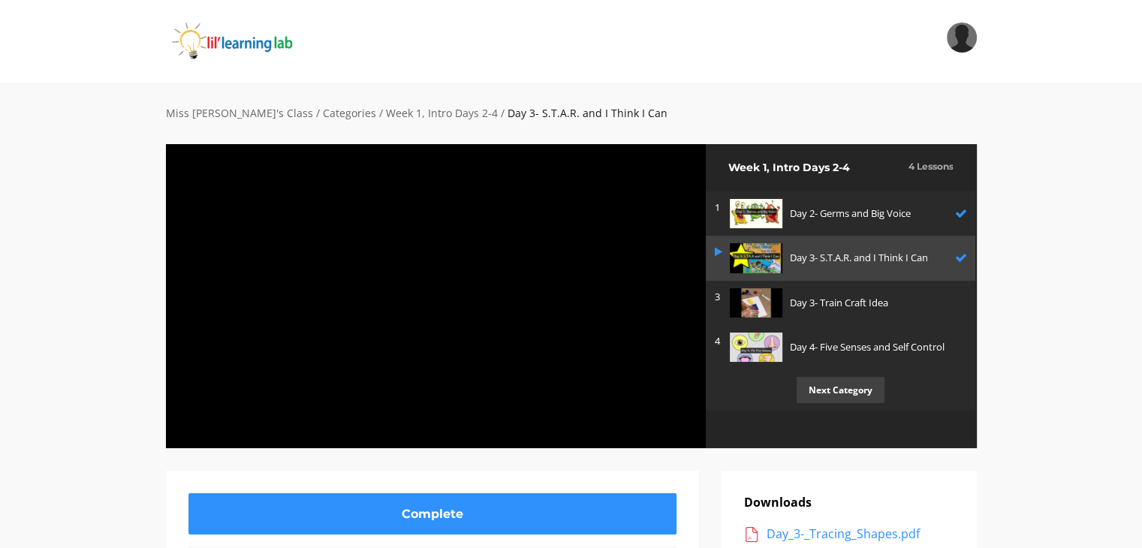
click at [27, 343] on div "Miss Anna's Class / Categories / Week 1, Intro Days 2-4 / Day 3- S.T.A.R. and I…" at bounding box center [571, 495] width 1142 height 824
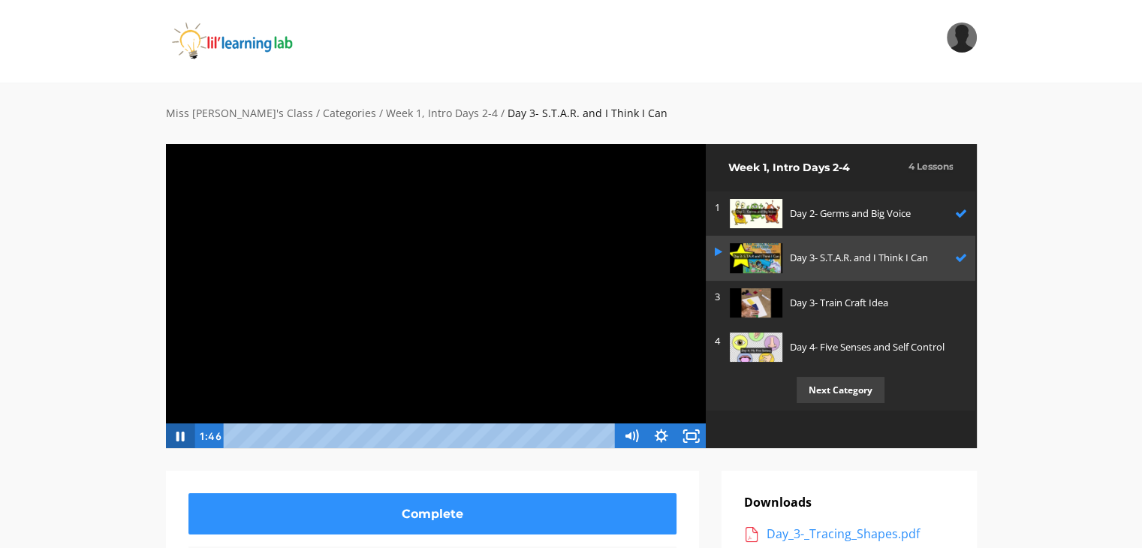
click at [180, 435] on icon "Pause" at bounding box center [179, 436] width 30 height 26
click at [167, 432] on icon "Play Video" at bounding box center [181, 436] width 30 height 26
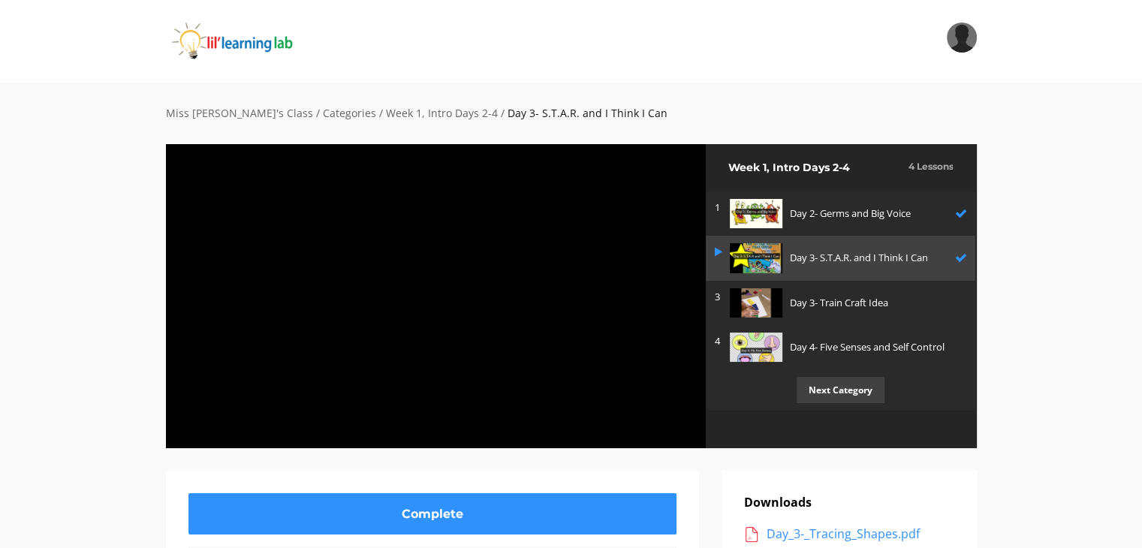
click at [59, 445] on div "Miss Anna's Class / Categories / Week 1, Intro Days 2-4 / Day 3- S.T.A.R. and I…" at bounding box center [571, 495] width 1142 height 824
click at [110, 346] on div "Miss Anna's Class / Categories / Week 1, Intro Days 2-4 / Day 3- S.T.A.R. and I…" at bounding box center [571, 495] width 1142 height 824
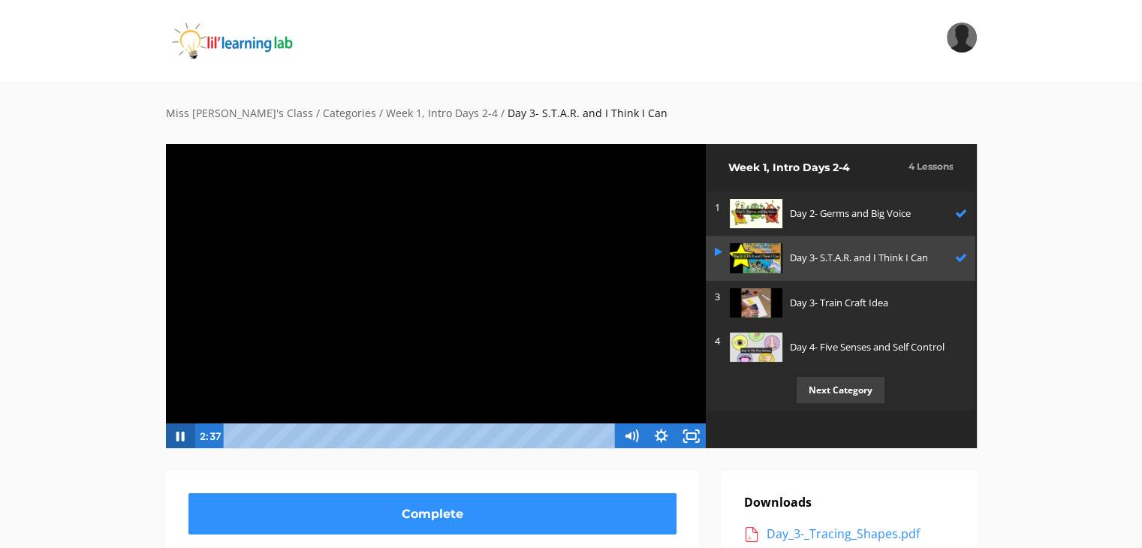
click at [183, 436] on icon "Pause" at bounding box center [180, 437] width 8 height 10
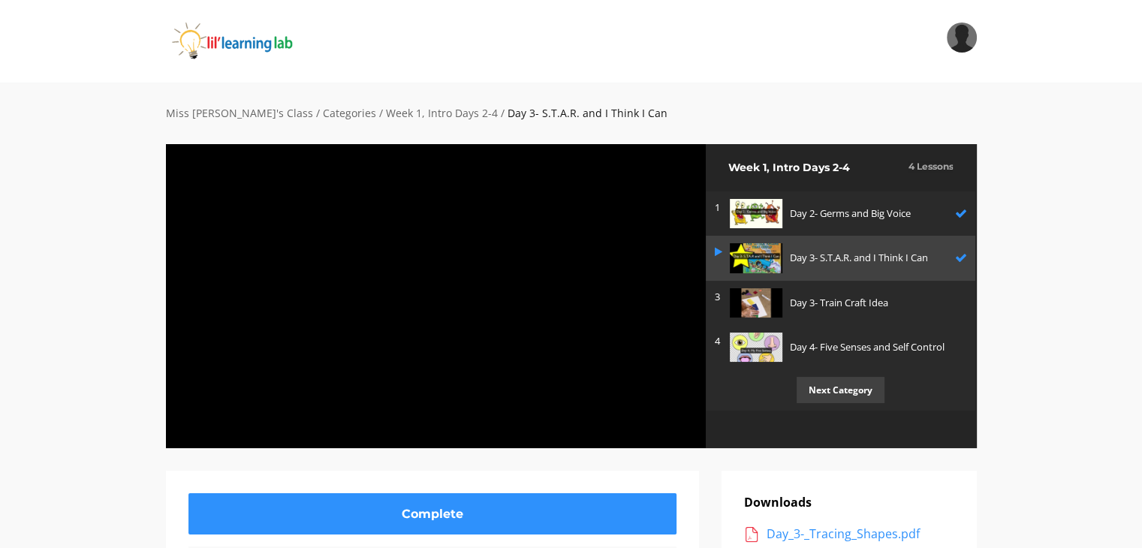
click at [63, 262] on div "Miss Anna's Class / Categories / Week 1, Intro Days 2-4 / Day 3- S.T.A.R. and I…" at bounding box center [571, 495] width 1142 height 824
click at [31, 202] on div "Miss Anna's Class / Categories / Week 1, Intro Days 2-4 / Day 3- S.T.A.R. and I…" at bounding box center [571, 495] width 1142 height 824
click at [50, 202] on div "Miss Anna's Class / Categories / Week 1, Intro Days 2-4 / Day 3- S.T.A.R. and I…" at bounding box center [571, 495] width 1142 height 824
click at [75, 292] on div "Miss Anna's Class / Categories / Week 1, Intro Days 2-4 / Day 3- S.T.A.R. and I…" at bounding box center [571, 495] width 1142 height 824
click at [106, 307] on div "Miss Anna's Class / Categories / Week 1, Intro Days 2-4 / Day 3- S.T.A.R. and I…" at bounding box center [571, 495] width 1142 height 824
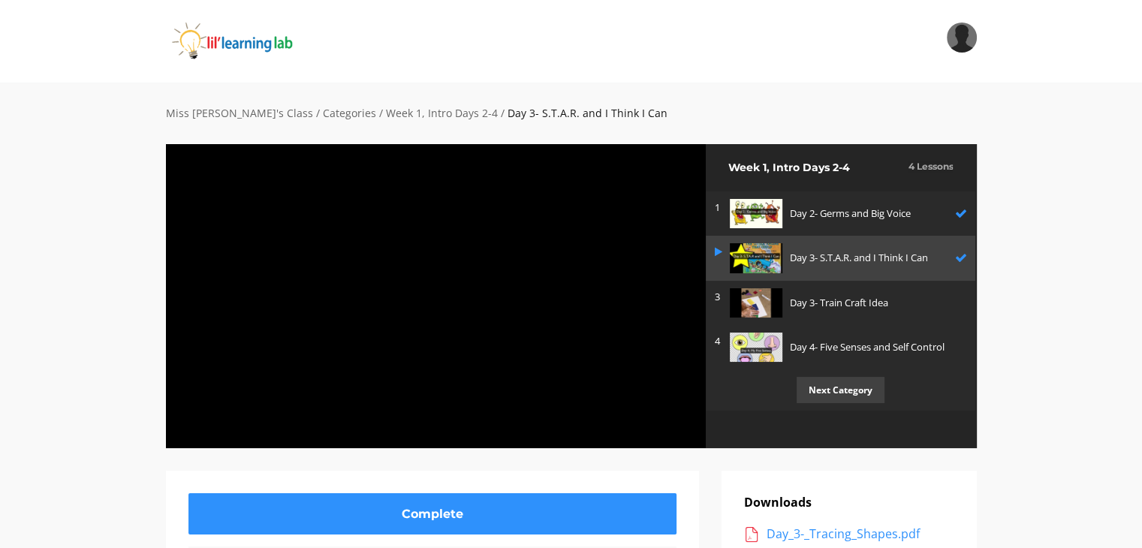
click at [121, 346] on div "Miss Anna's Class / Categories / Week 1, Intro Days 2-4 / Day 3- S.T.A.R. and I…" at bounding box center [571, 495] width 1142 height 824
click at [111, 344] on div "Miss Anna's Class / Categories / Week 1, Intro Days 2-4 / Day 3- S.T.A.R. and I…" at bounding box center [571, 495] width 1142 height 824
click at [59, 328] on div "Miss Anna's Class / Categories / Week 1, Intro Days 2-4 / Day 3- S.T.A.R. and I…" at bounding box center [571, 495] width 1142 height 824
click at [84, 212] on div "Miss Anna's Class / Categories / Week 1, Intro Days 2-4 / Day 3- S.T.A.R. and I…" at bounding box center [571, 495] width 1142 height 824
click at [32, 298] on div "Miss Anna's Class / Categories / Week 1, Intro Days 2-4 / Day 3- S.T.A.R. and I…" at bounding box center [571, 495] width 1142 height 824
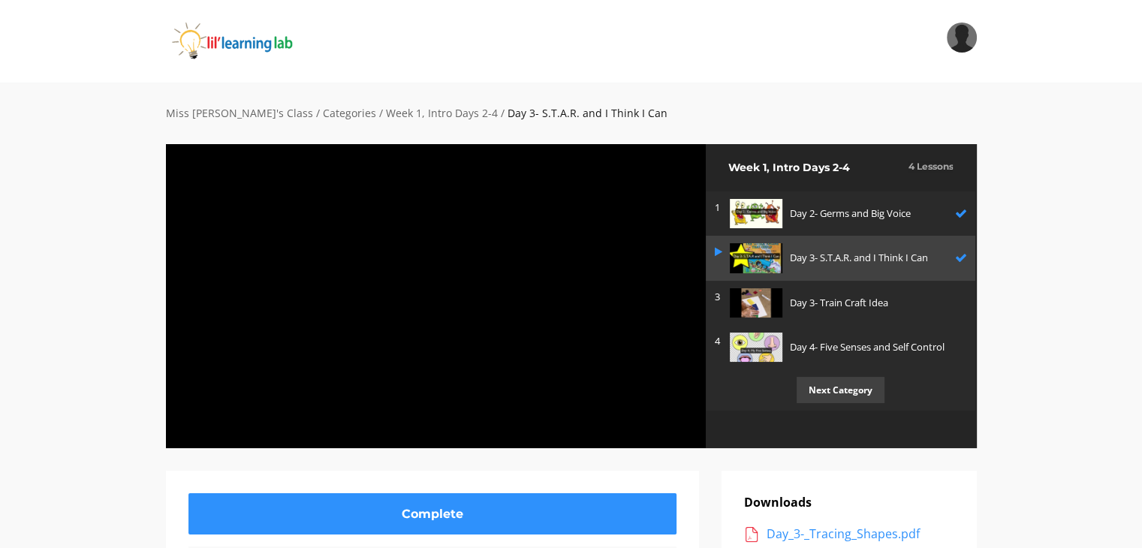
click at [78, 289] on div "Miss Anna's Class / Categories / Week 1, Intro Days 2-4 / Day 3- S.T.A.R. and I…" at bounding box center [571, 495] width 1142 height 824
click at [81, 303] on div "Miss Anna's Class / Categories / Week 1, Intro Days 2-4 / Day 3- S.T.A.R. and I…" at bounding box center [571, 495] width 1142 height 824
click at [57, 391] on div "Miss Anna's Class / Categories / Week 1, Intro Days 2-4 / Day 3- S.T.A.R. and I…" at bounding box center [571, 495] width 1142 height 824
click at [114, 322] on div "Miss Anna's Class / Categories / Week 1, Intro Days 2-4 / Day 3- S.T.A.R. and I…" at bounding box center [571, 495] width 1142 height 824
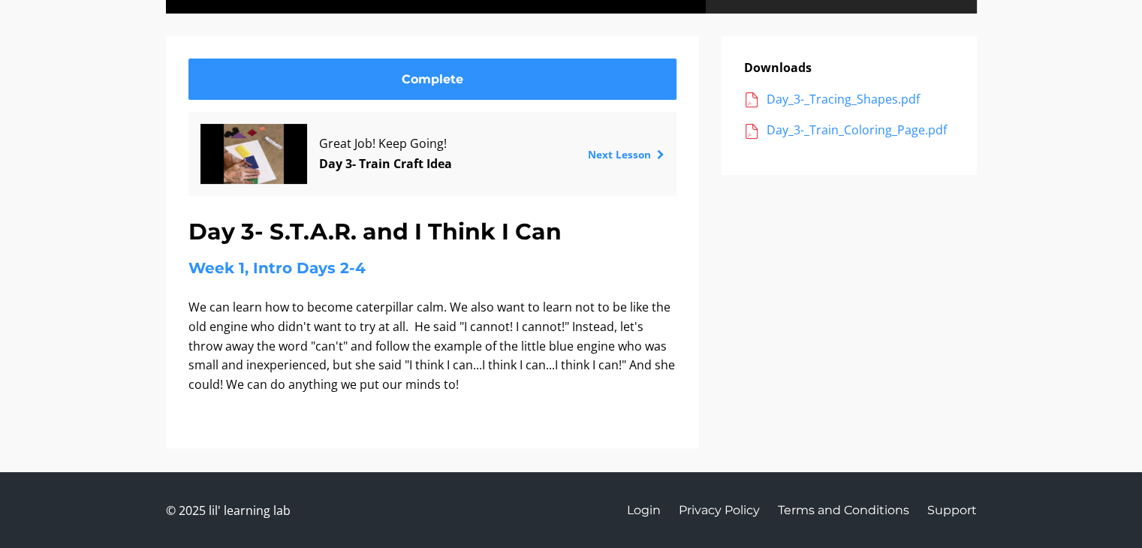
scroll to position [134, 0]
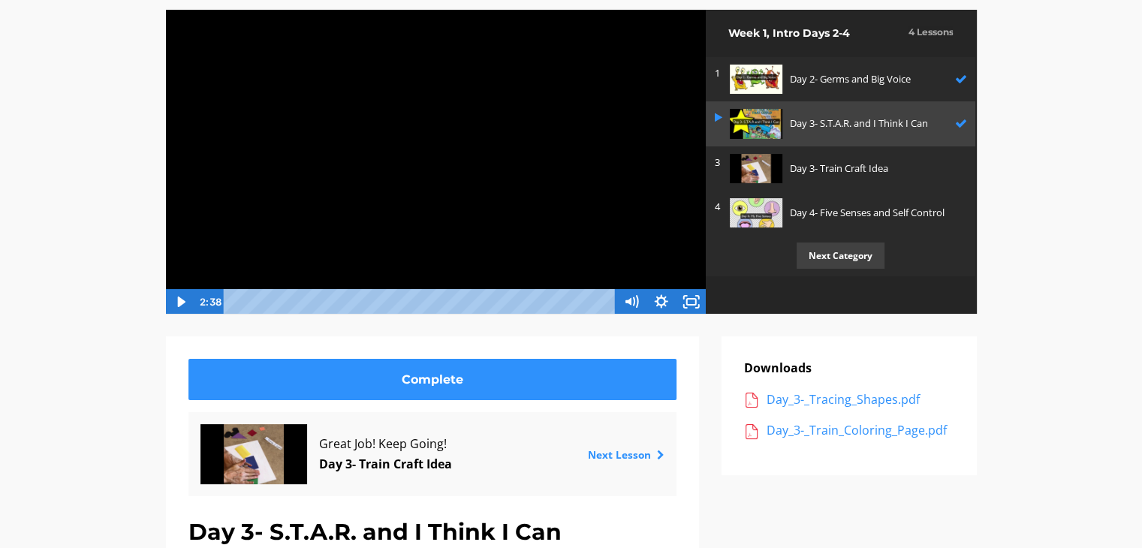
click at [184, 307] on icon "Play Video" at bounding box center [181, 302] width 30 height 26
click at [903, 170] on p "Day 3- Train Craft Idea" at bounding box center [875, 169] width 170 height 16
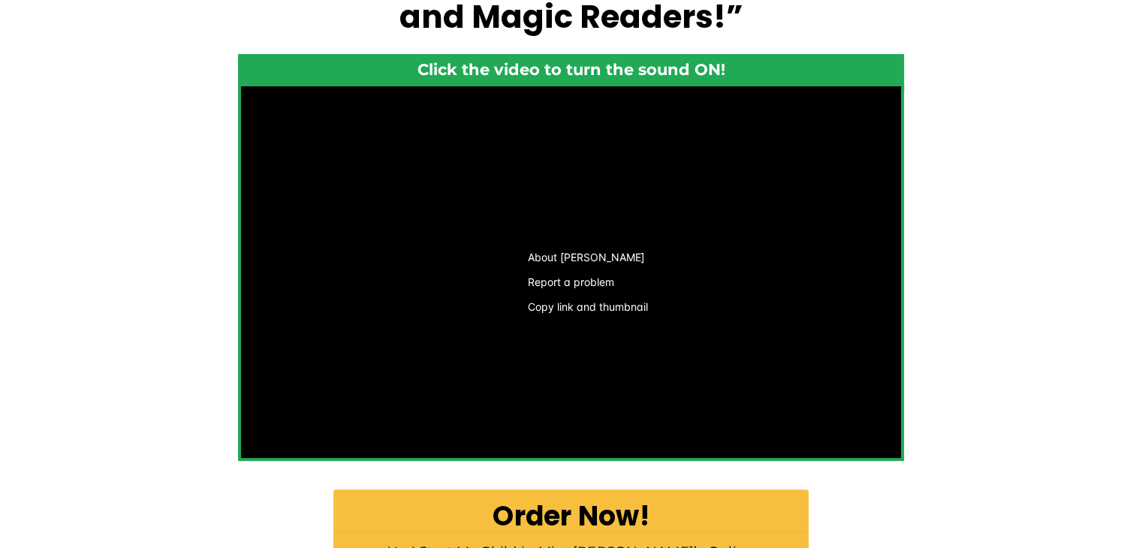
click at [120, 270] on div "Want to guarantee your 3-6 year old is ready for top academic performance? “How…" at bounding box center [571, 245] width 1142 height 1004
